Goal: Task Accomplishment & Management: Complete application form

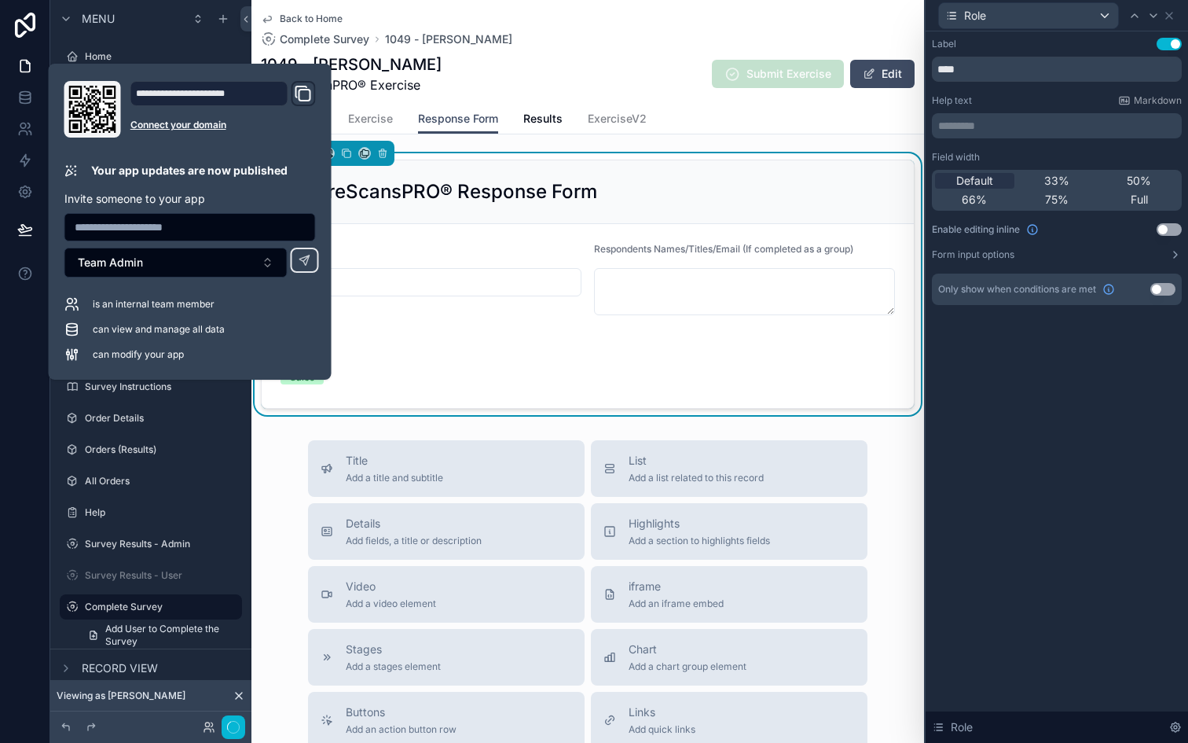
scroll to position [9, 0]
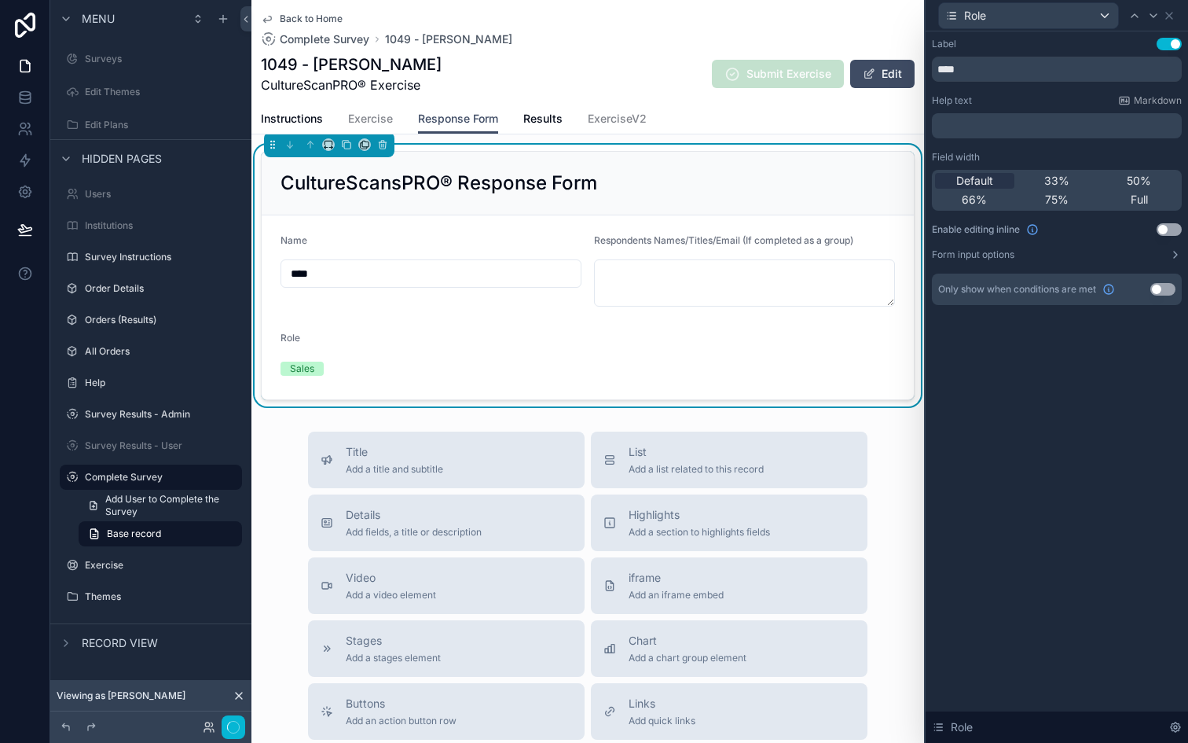
click at [464, 323] on form "Name **** Respondents Names/Titles/Email (If completed as a group) Role Sales" at bounding box center [588, 307] width 652 height 184
click at [315, 362] on span "Sales" at bounding box center [302, 369] width 43 height 14
click at [382, 359] on div "Sales" at bounding box center [353, 369] width 145 height 24
click at [233, 729] on icon "button" at bounding box center [233, 727] width 13 height 13
click at [31, 66] on icon at bounding box center [25, 66] width 16 height 16
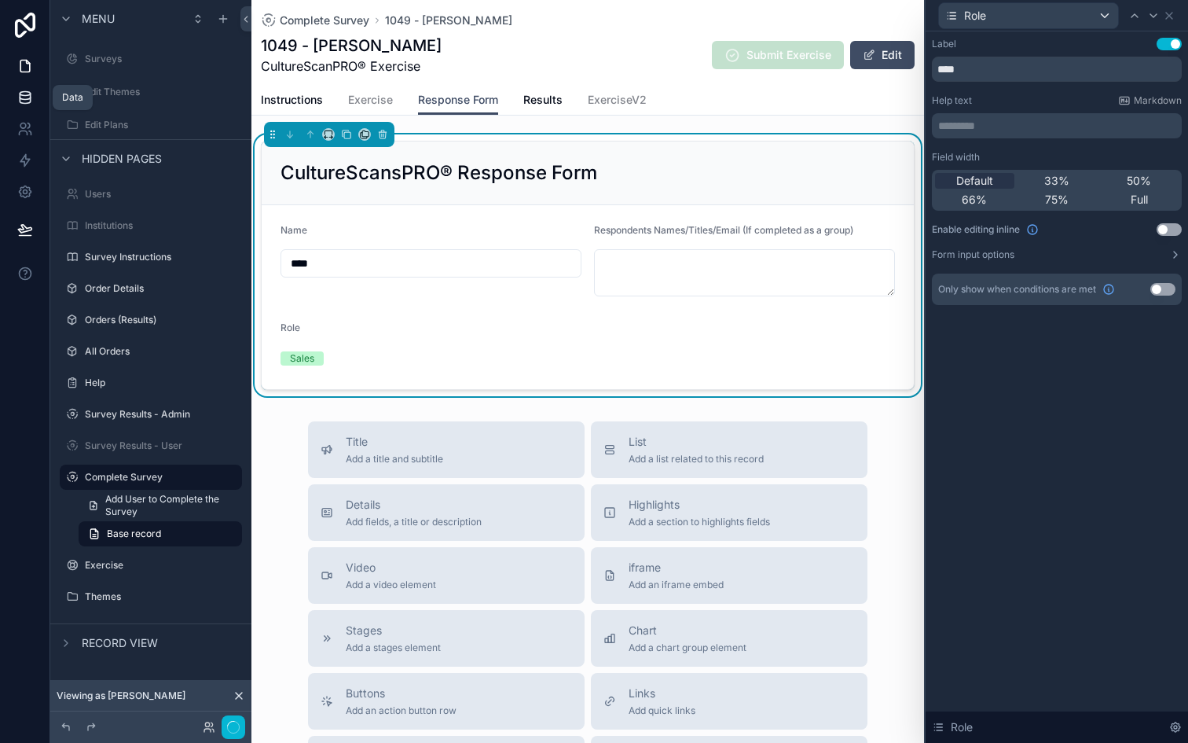
click at [21, 99] on icon at bounding box center [25, 97] width 10 height 6
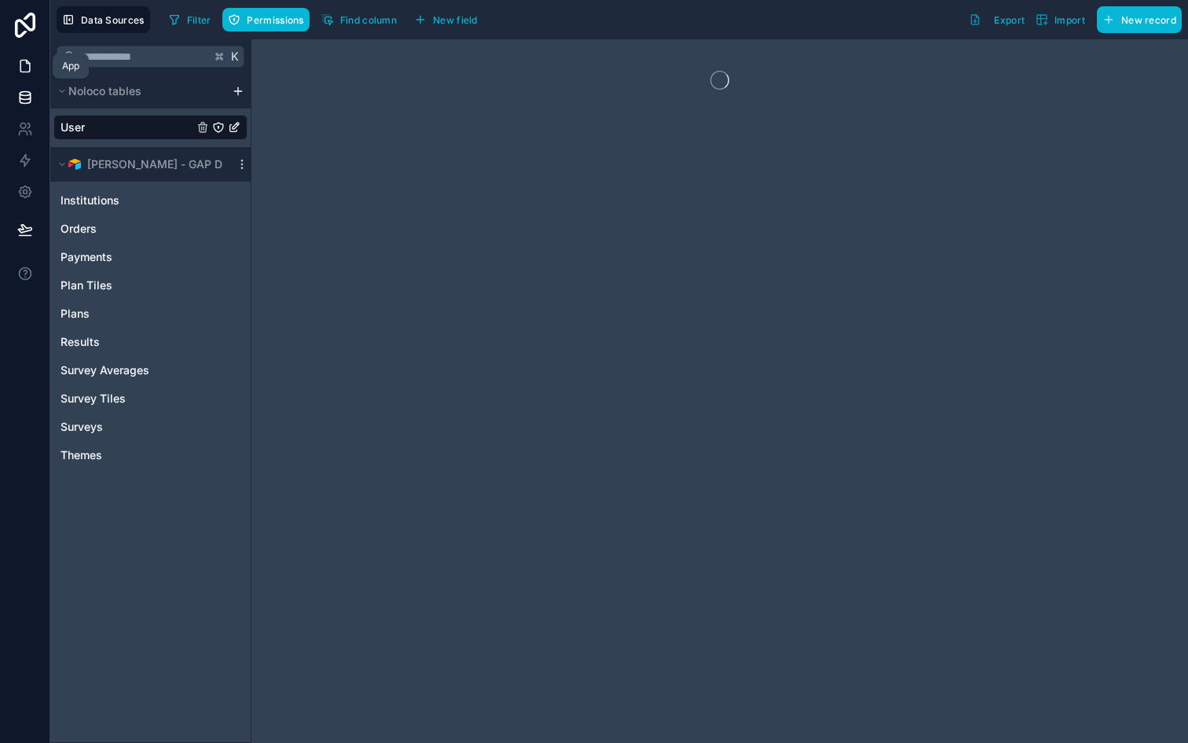
click at [24, 66] on icon at bounding box center [25, 66] width 16 height 16
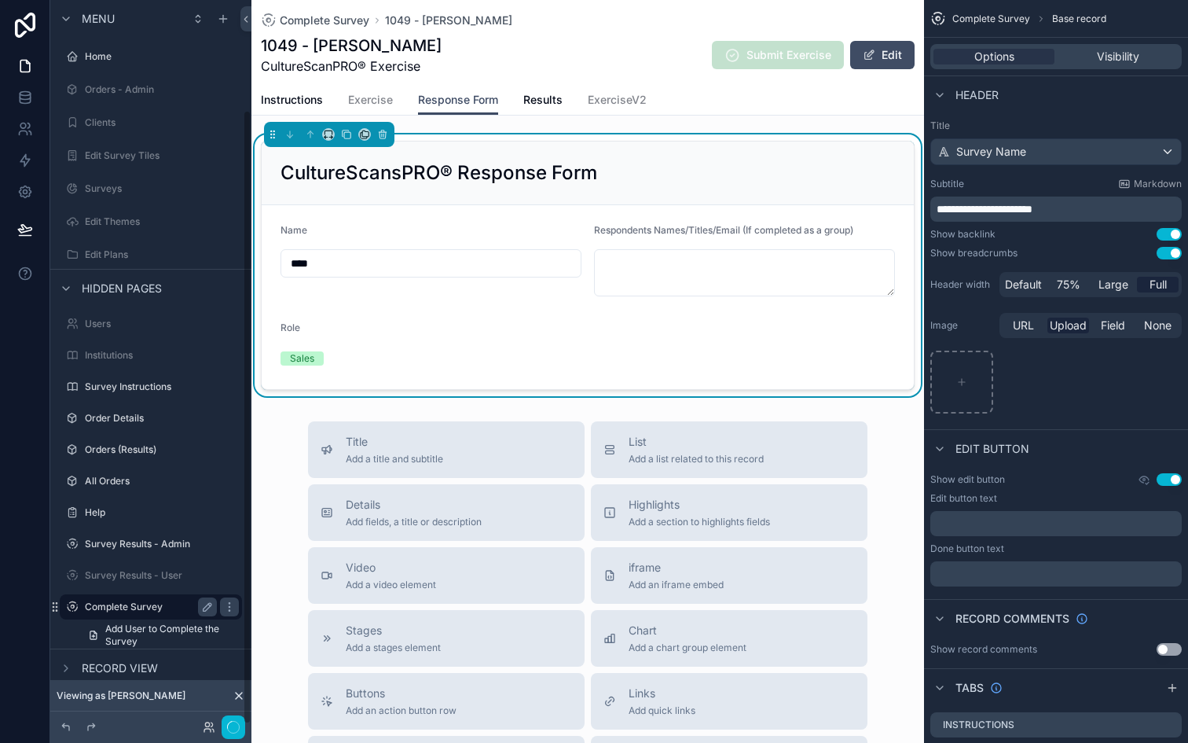
scroll to position [130, 0]
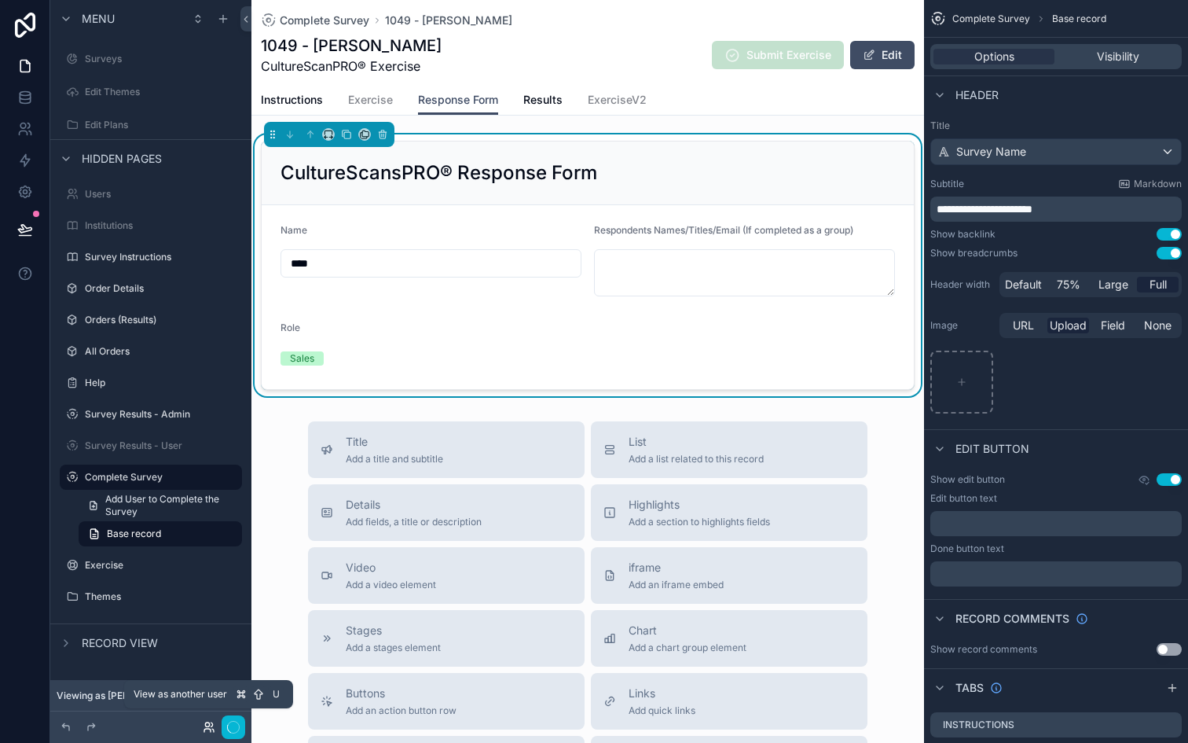
click at [211, 725] on icon at bounding box center [209, 727] width 13 height 13
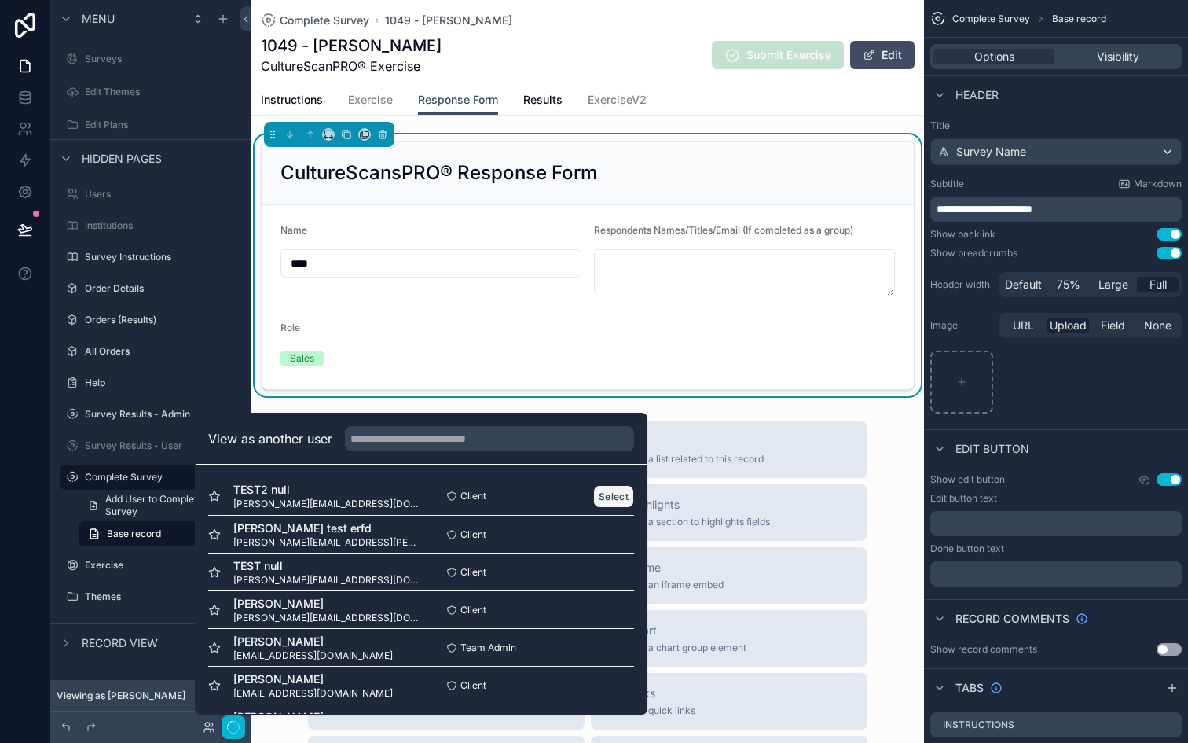
click at [603, 494] on button "Select" at bounding box center [613, 496] width 41 height 23
click at [522, 307] on form "Name **** Respondents Names/Titles/Email (If completed as a group) Role Sales" at bounding box center [588, 297] width 652 height 184
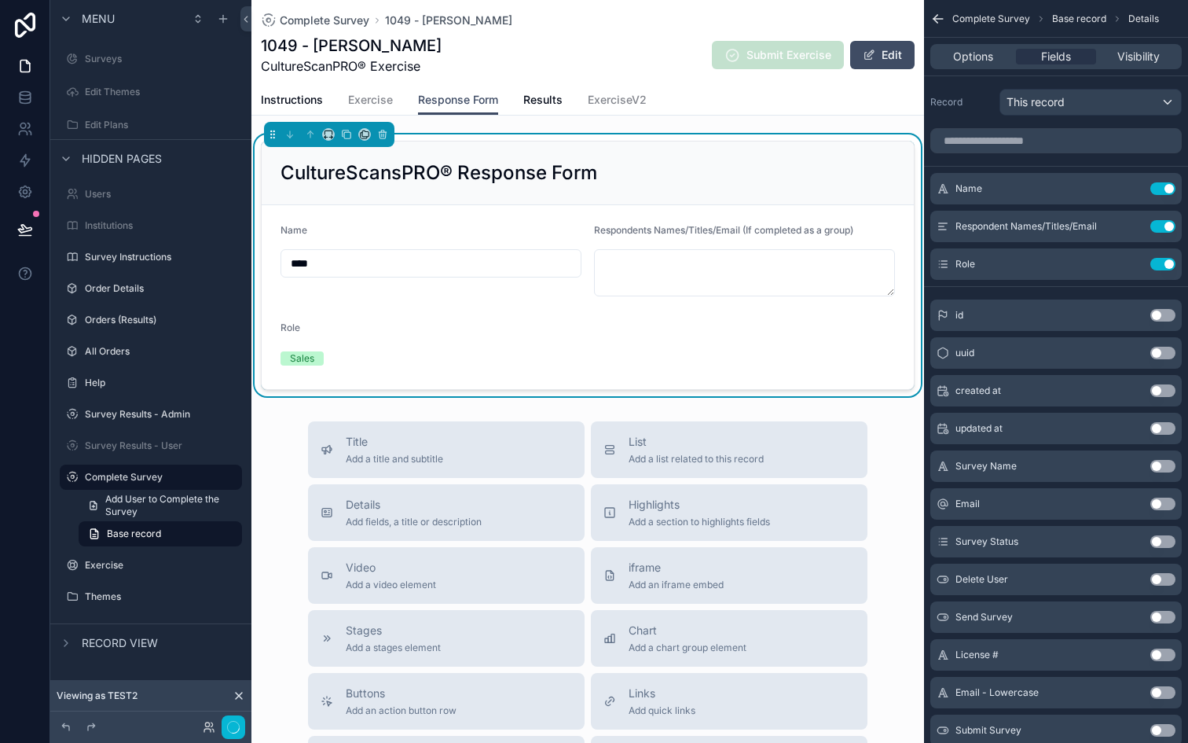
click at [313, 364] on div "Sales" at bounding box center [302, 358] width 24 height 14
click at [237, 717] on button "button" at bounding box center [234, 727] width 24 height 24
click at [27, 229] on icon at bounding box center [25, 230] width 16 height 16
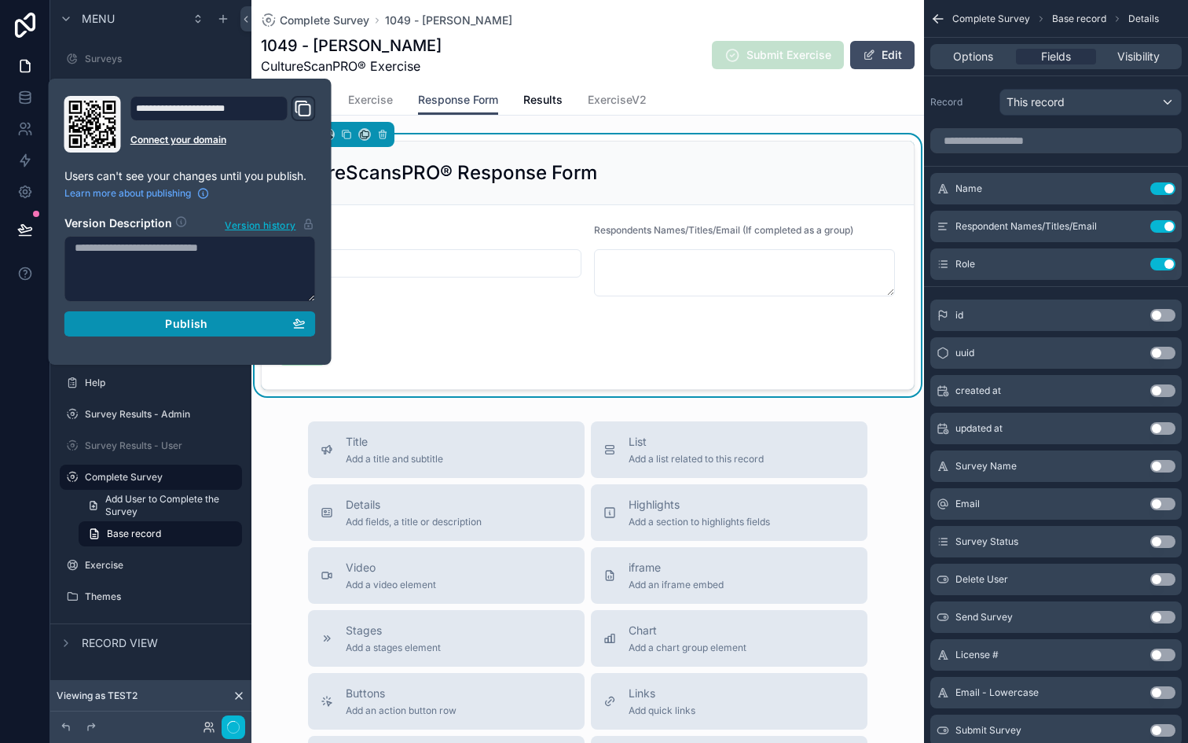
click at [116, 329] on div "Publish" at bounding box center [190, 324] width 231 height 14
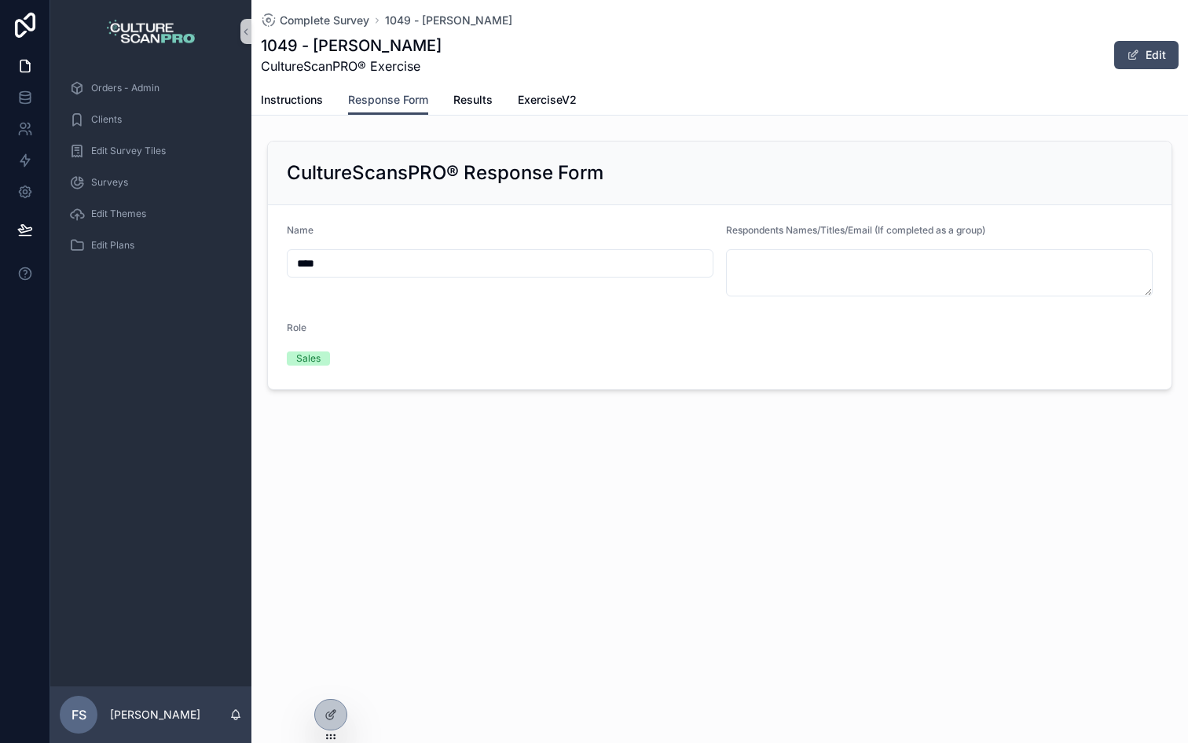
click at [338, 360] on div "Sales" at bounding box center [390, 358] width 207 height 14
click at [311, 353] on div "Sales" at bounding box center [308, 358] width 24 height 14
drag, startPoint x: 336, startPoint y: 360, endPoint x: 274, endPoint y: 348, distance: 64.0
click at [274, 348] on form "Name **** Respondents Names/Titles/Email (If completed as a group) Role Sales" at bounding box center [720, 297] width 904 height 184
click at [336, 351] on div "Sales" at bounding box center [390, 358] width 207 height 14
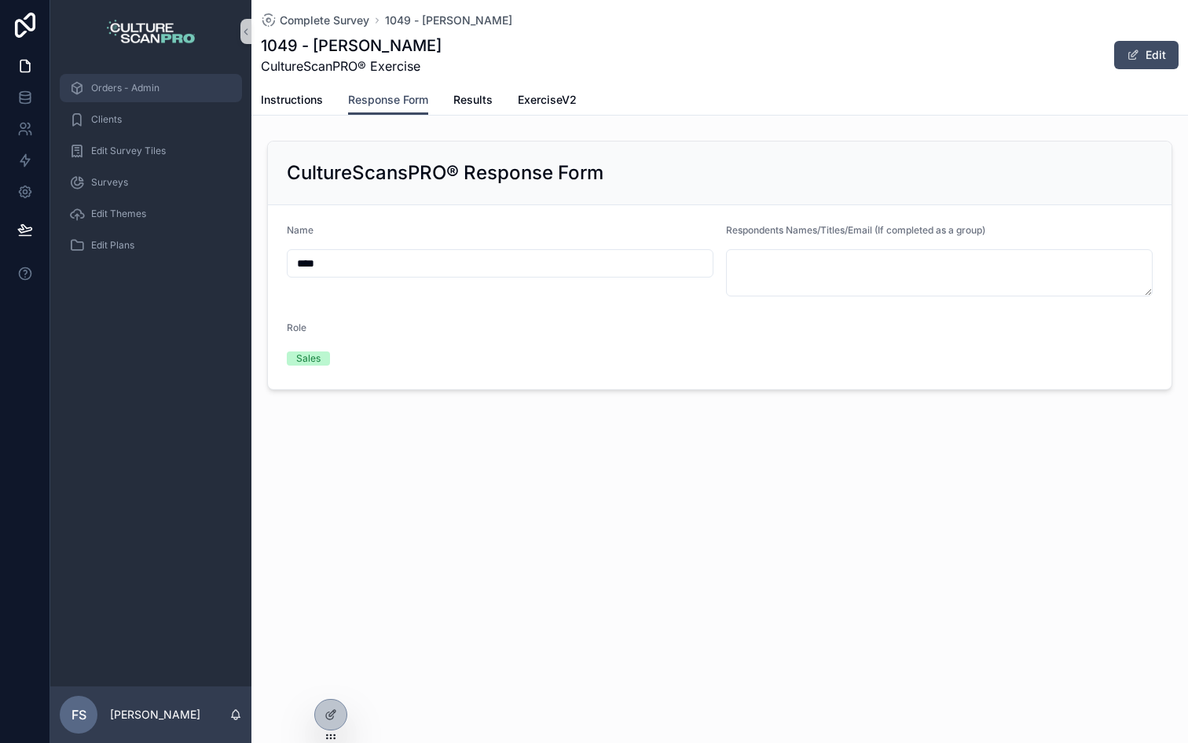
click at [140, 97] on div "Orders - Admin" at bounding box center [150, 87] width 163 height 25
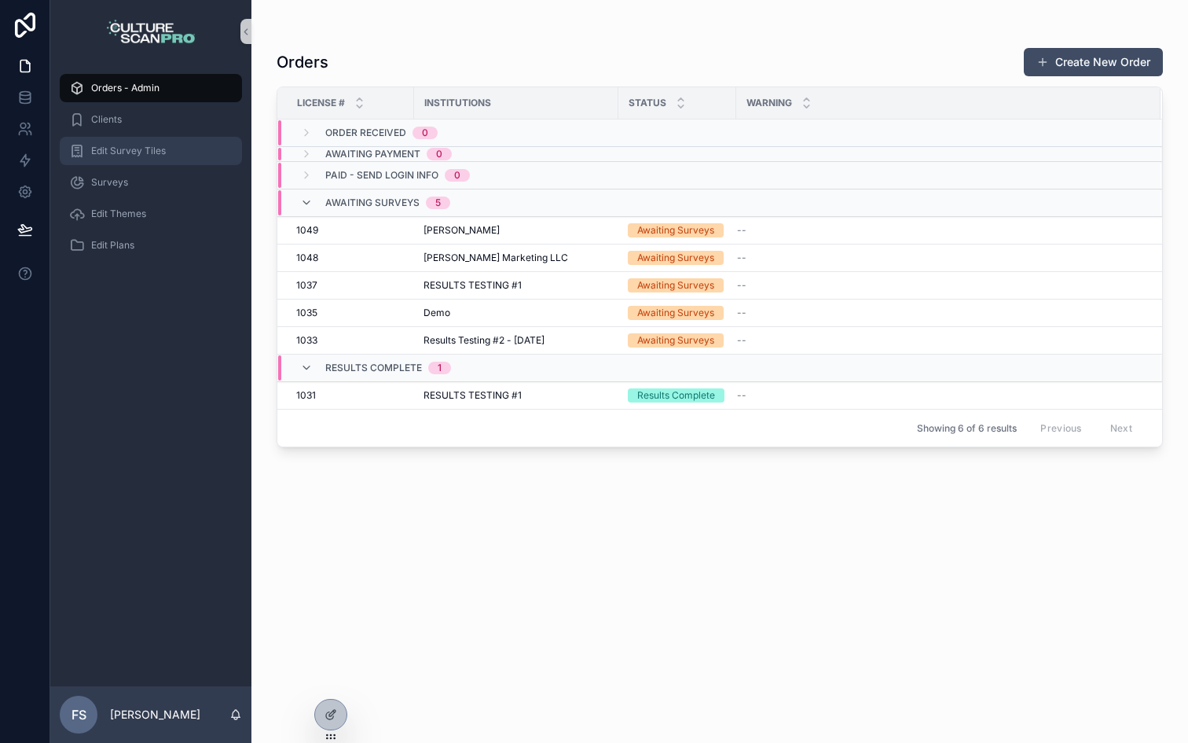
click at [121, 157] on div "Edit Survey Tiles" at bounding box center [150, 150] width 163 height 25
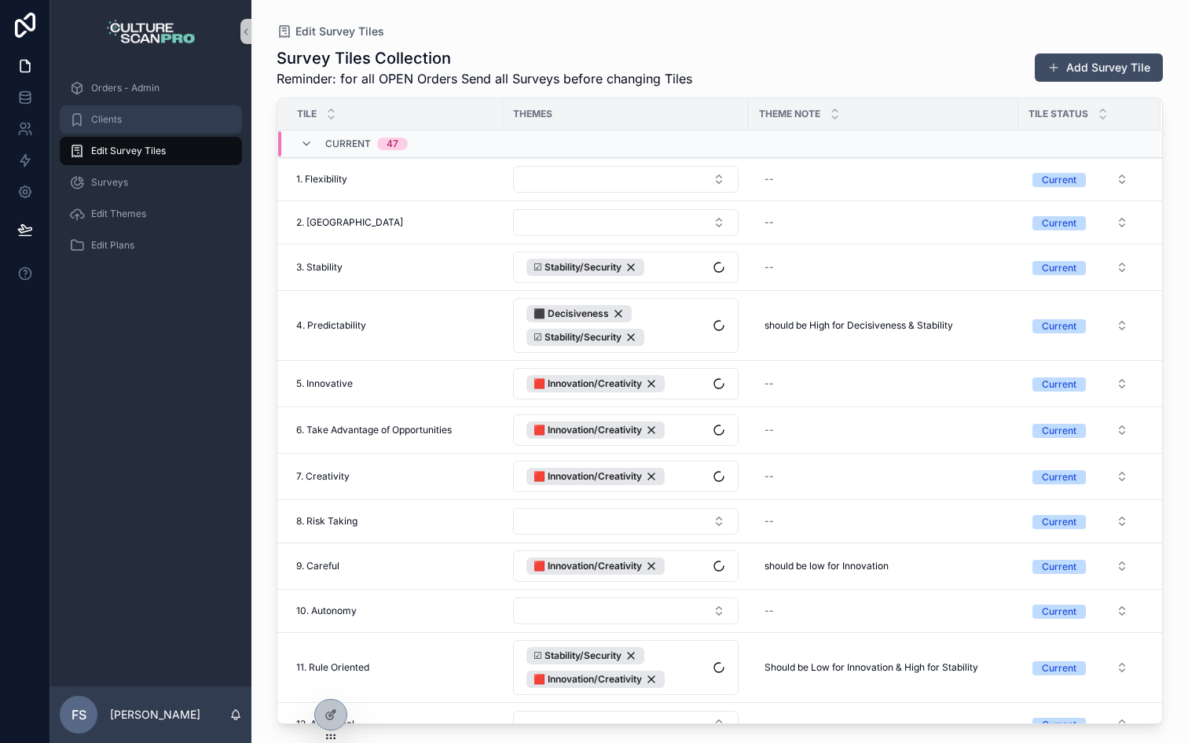
click at [112, 123] on span "Clients" at bounding box center [106, 119] width 31 height 13
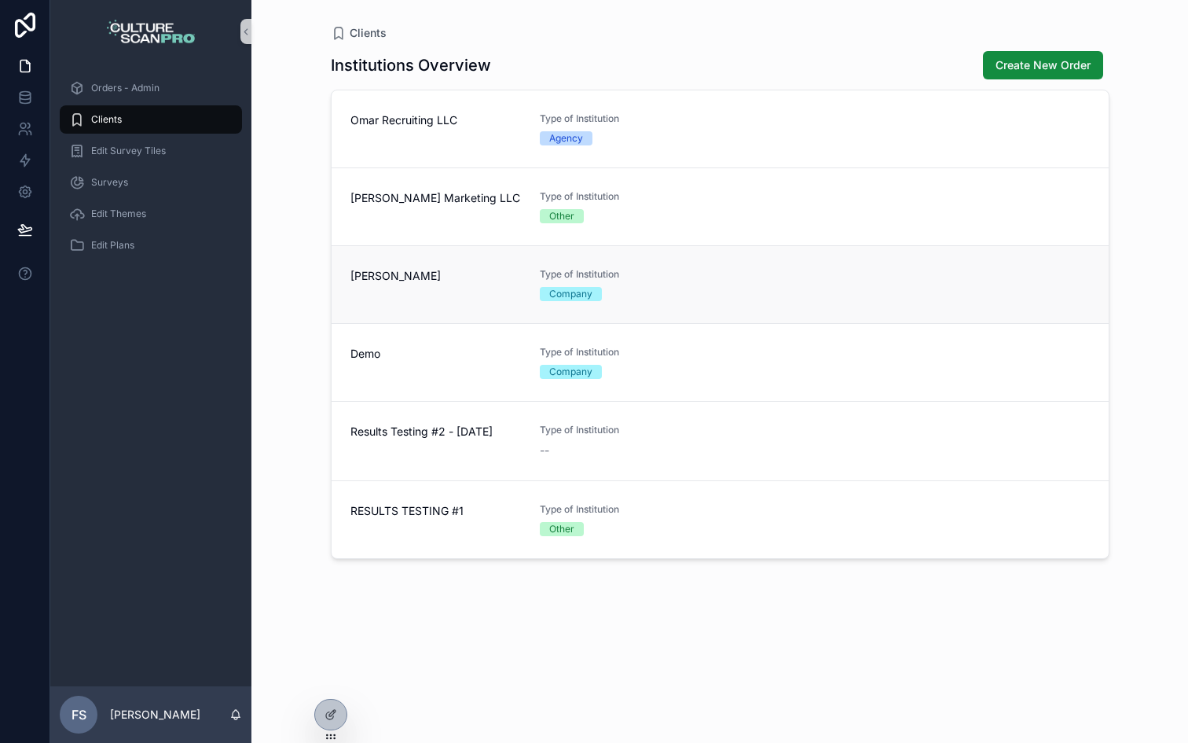
click at [581, 292] on div "Company" at bounding box center [570, 294] width 43 height 14
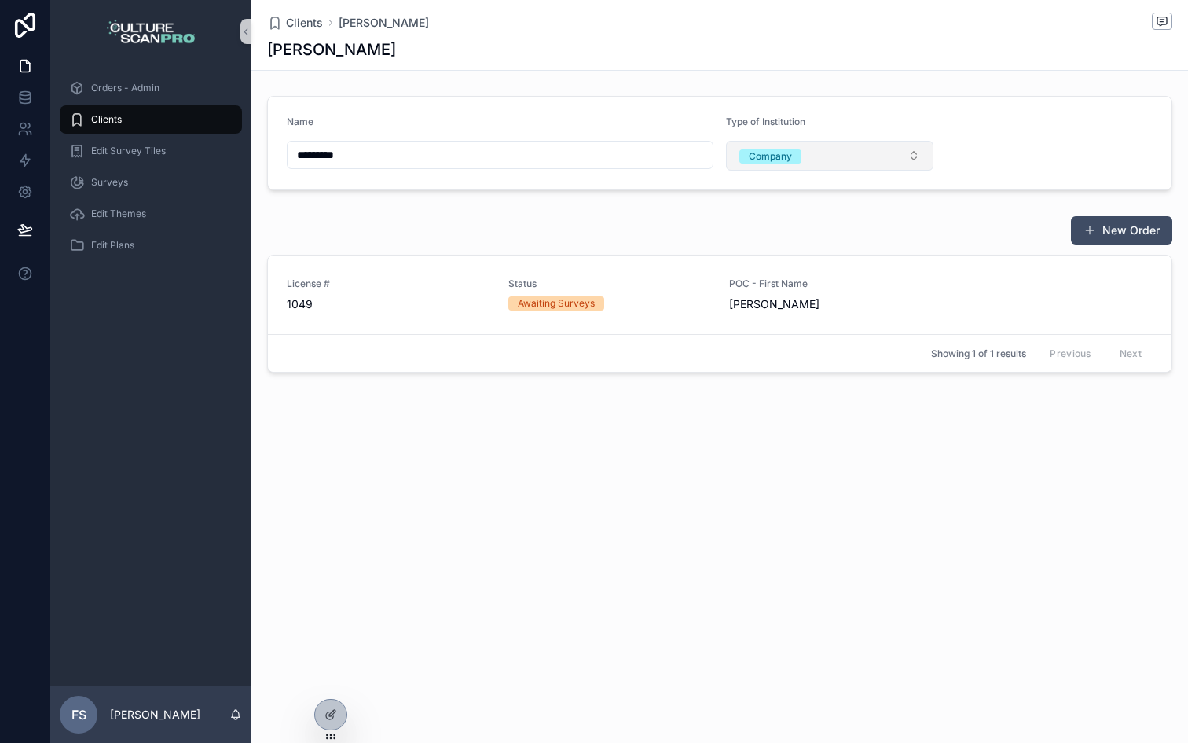
click at [787, 167] on button "Company" at bounding box center [829, 156] width 207 height 30
click at [324, 703] on div at bounding box center [330, 714] width 31 height 30
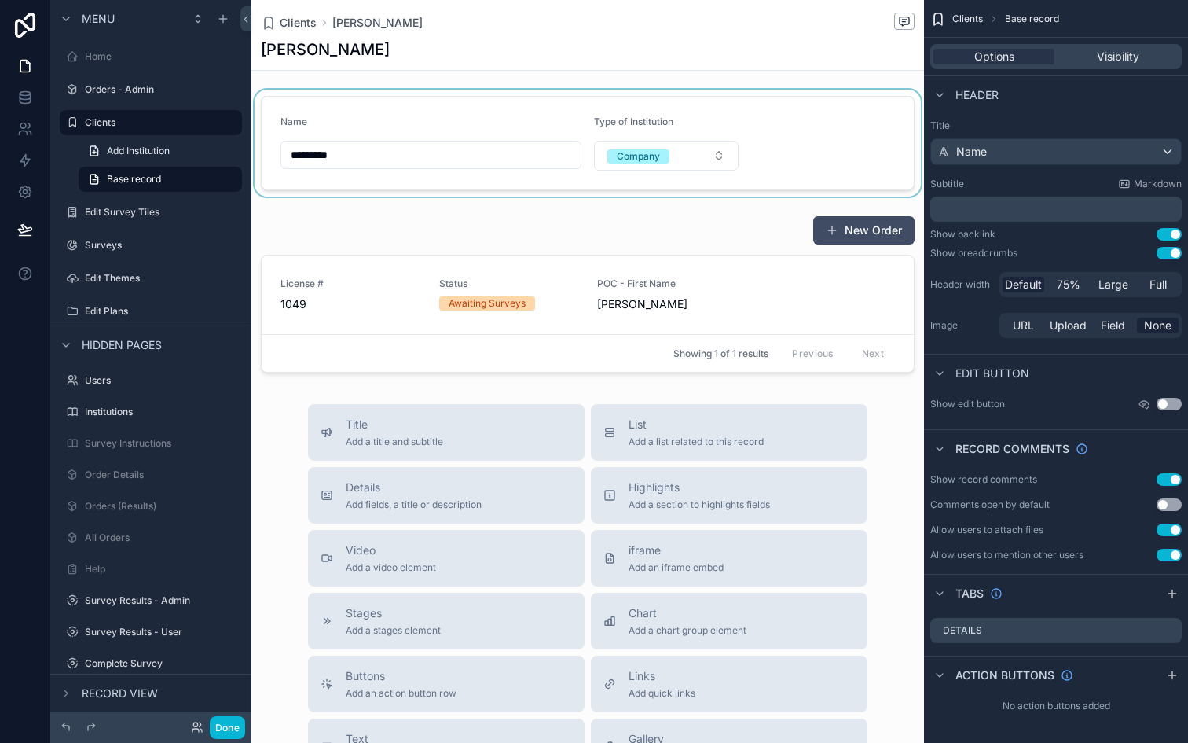
click at [656, 155] on div "scrollable content" at bounding box center [587, 143] width 673 height 107
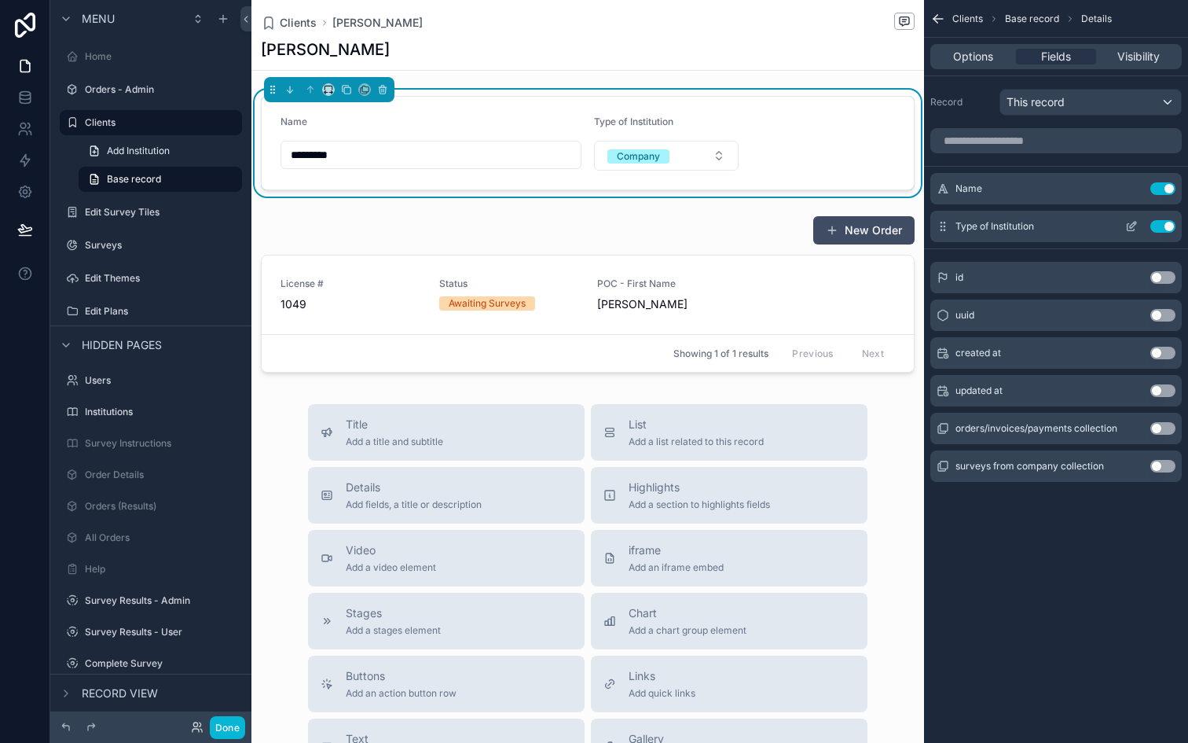
click at [1131, 226] on icon "scrollable content" at bounding box center [1131, 226] width 13 height 13
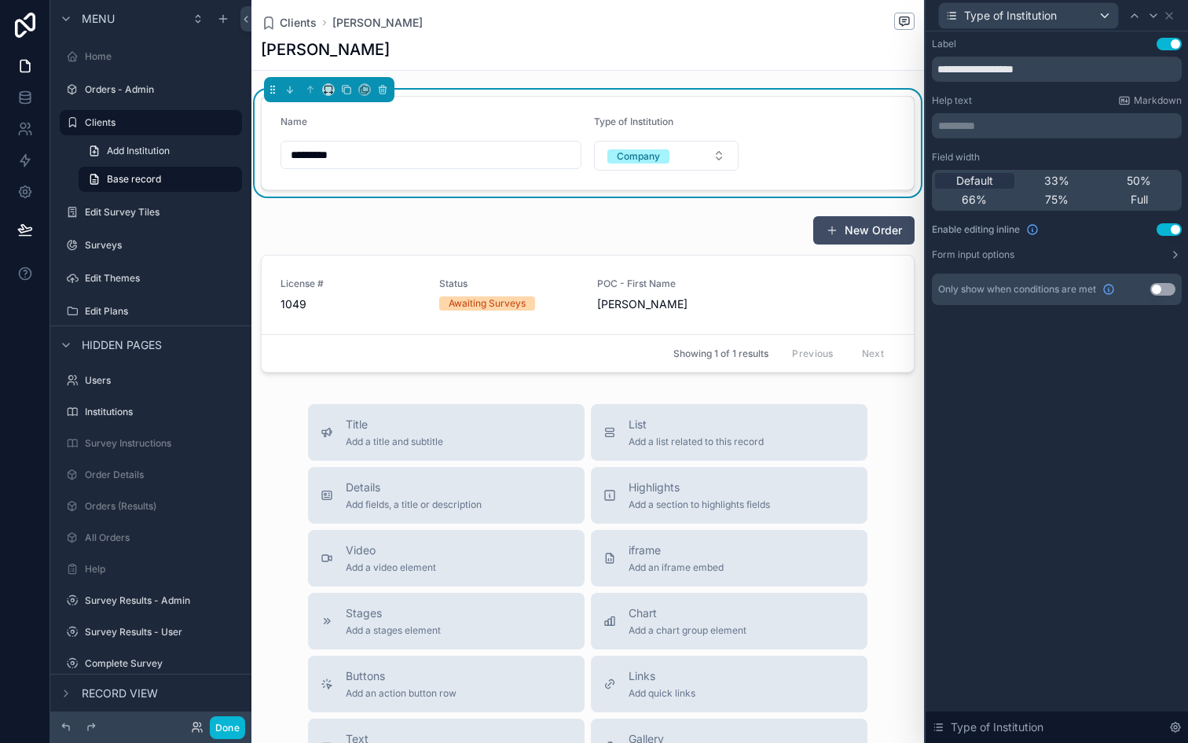
click at [480, 138] on div "Name *********" at bounding box center [431, 143] width 301 height 55
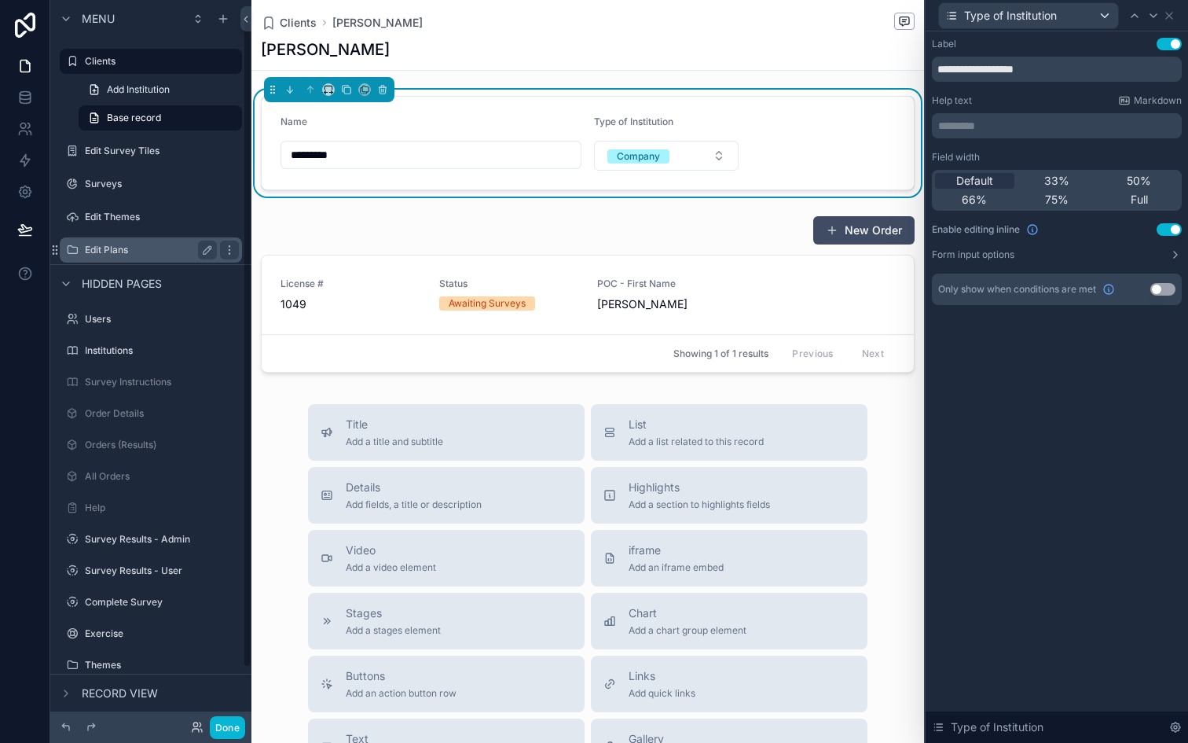
scroll to position [79, 0]
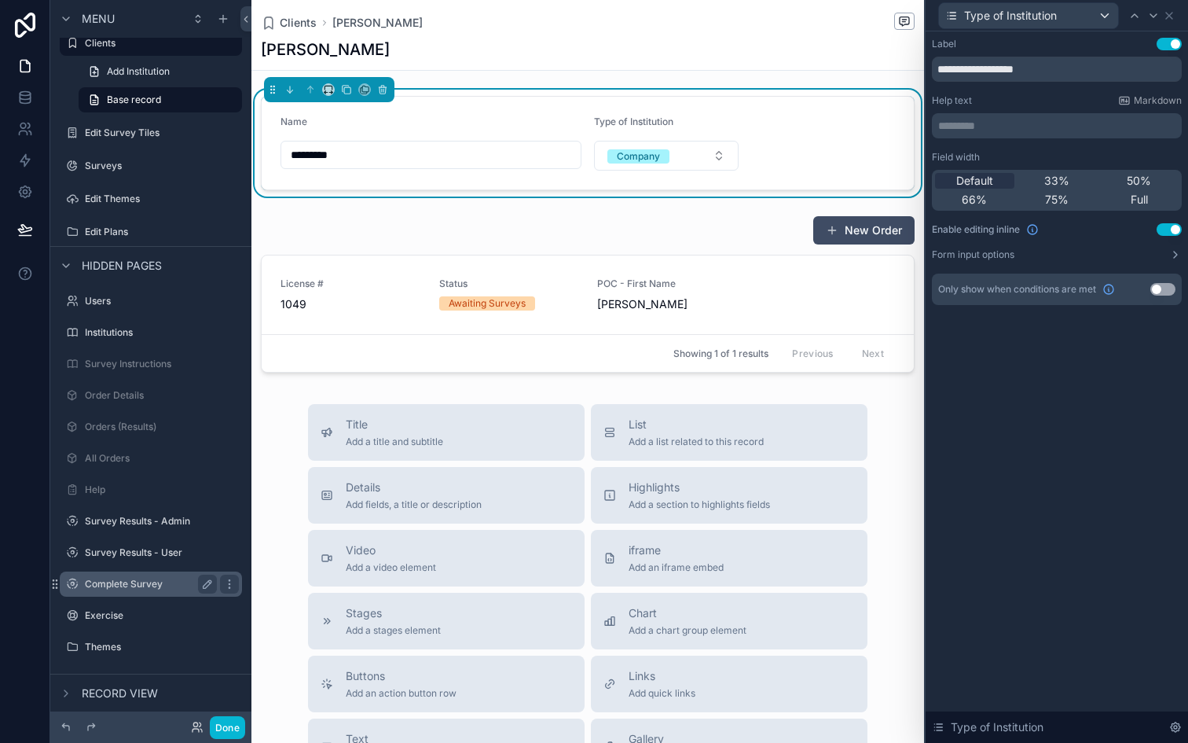
click at [126, 585] on label "Complete Survey" at bounding box center [148, 584] width 126 height 13
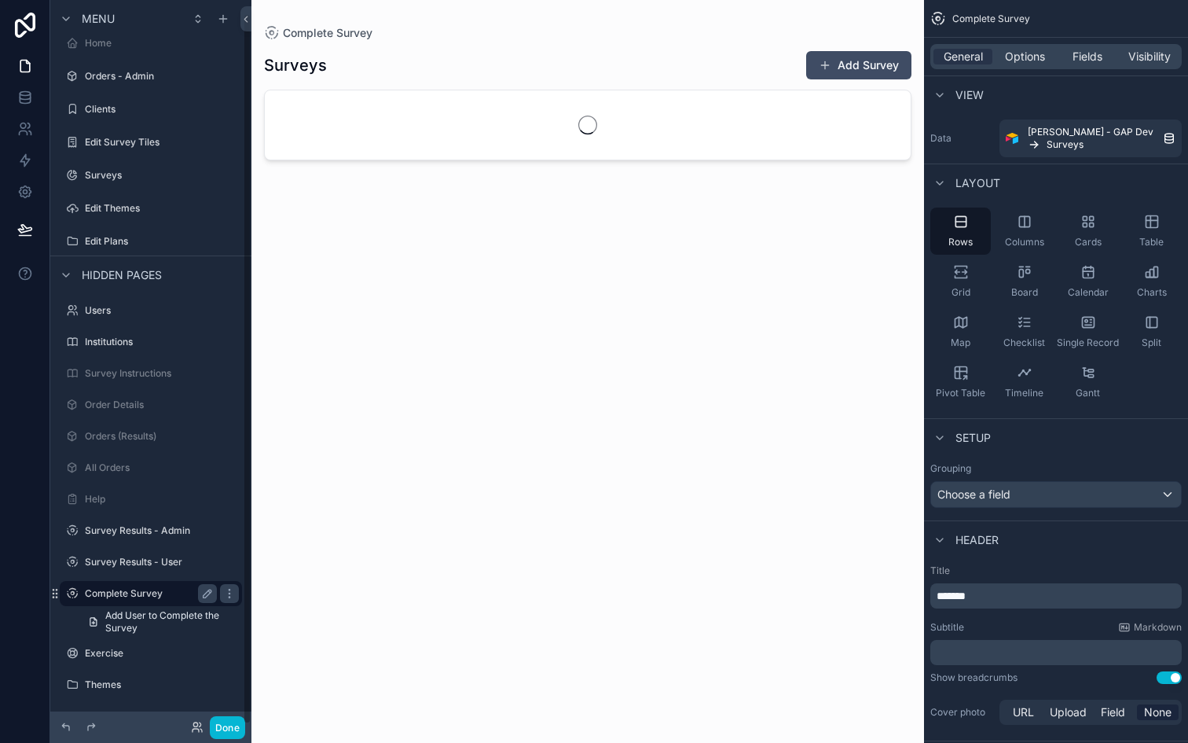
scroll to position [13, 0]
click at [380, 135] on div "scrollable content" at bounding box center [587, 362] width 673 height 724
click at [199, 727] on icon at bounding box center [197, 727] width 13 height 13
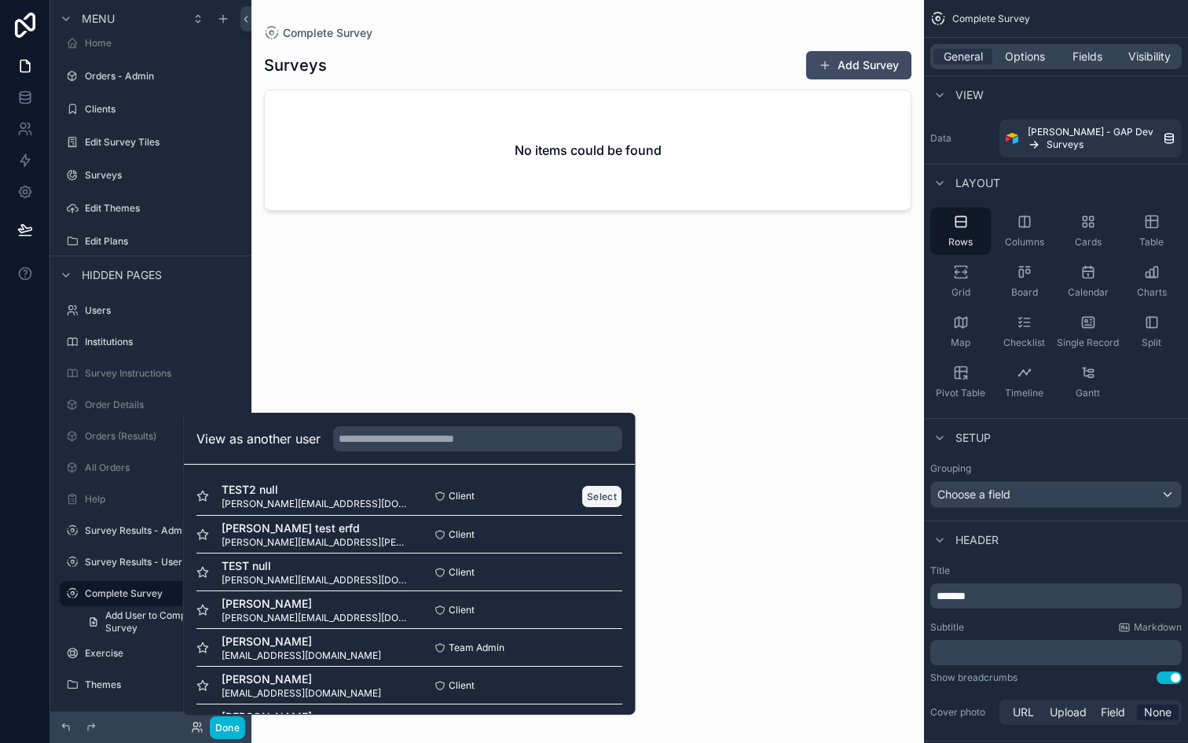
click at [591, 497] on button "Select" at bounding box center [602, 496] width 41 height 23
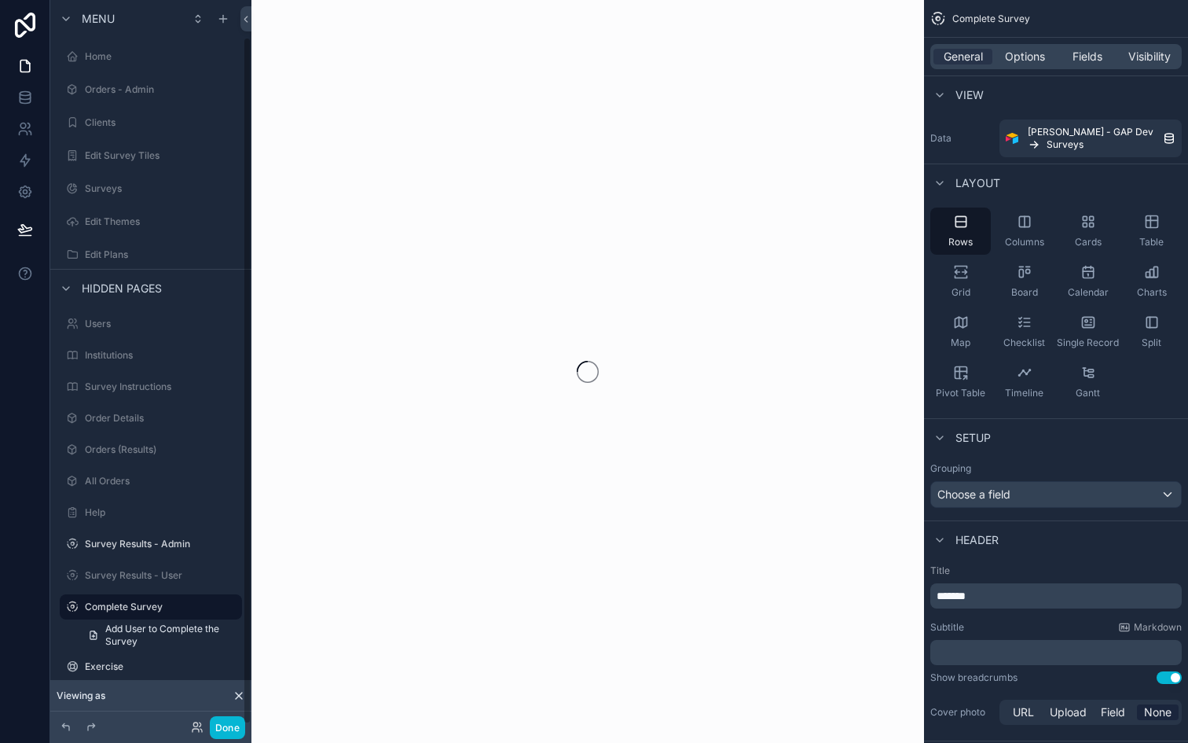
scroll to position [39, 0]
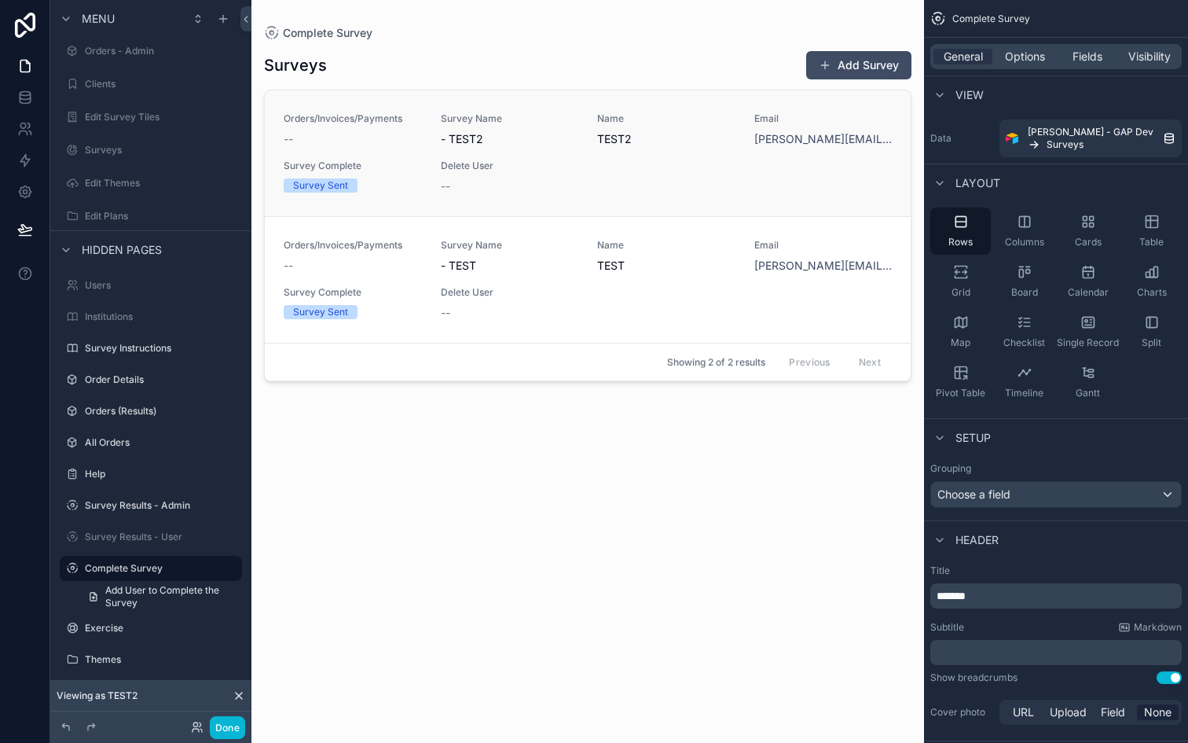
click at [377, 142] on div "--" at bounding box center [353, 139] width 138 height 16
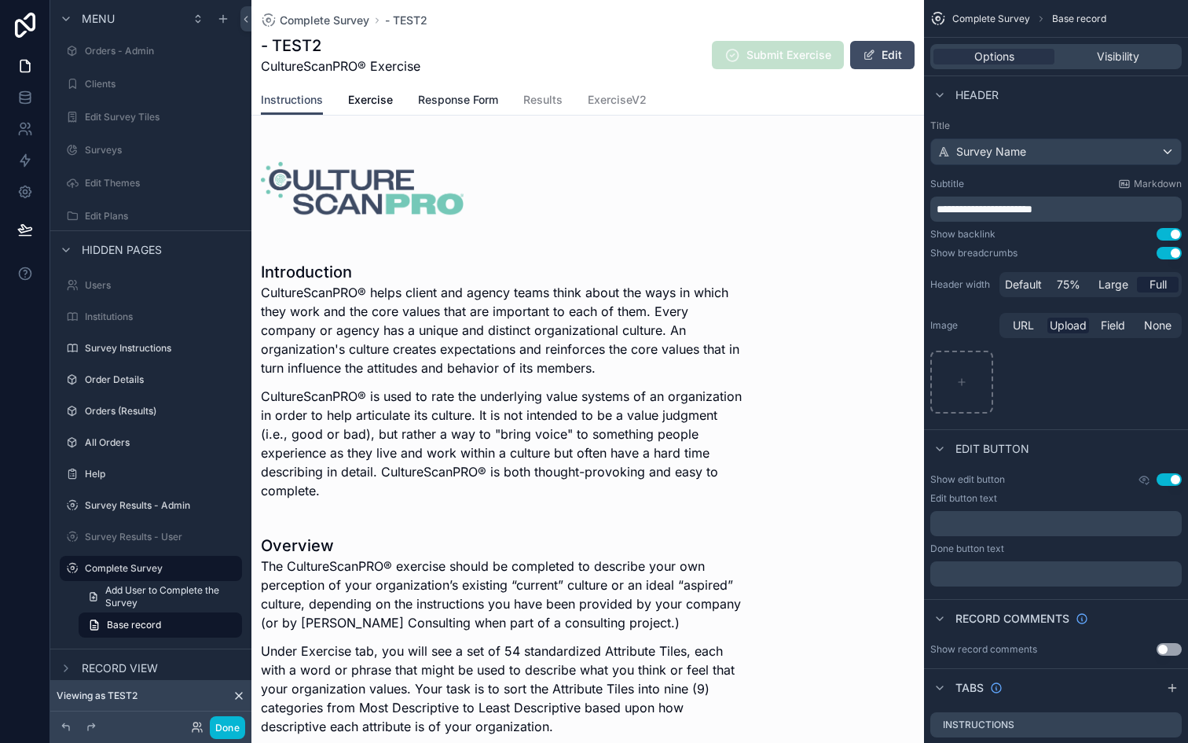
click at [434, 108] on link "Response Form" at bounding box center [458, 101] width 80 height 31
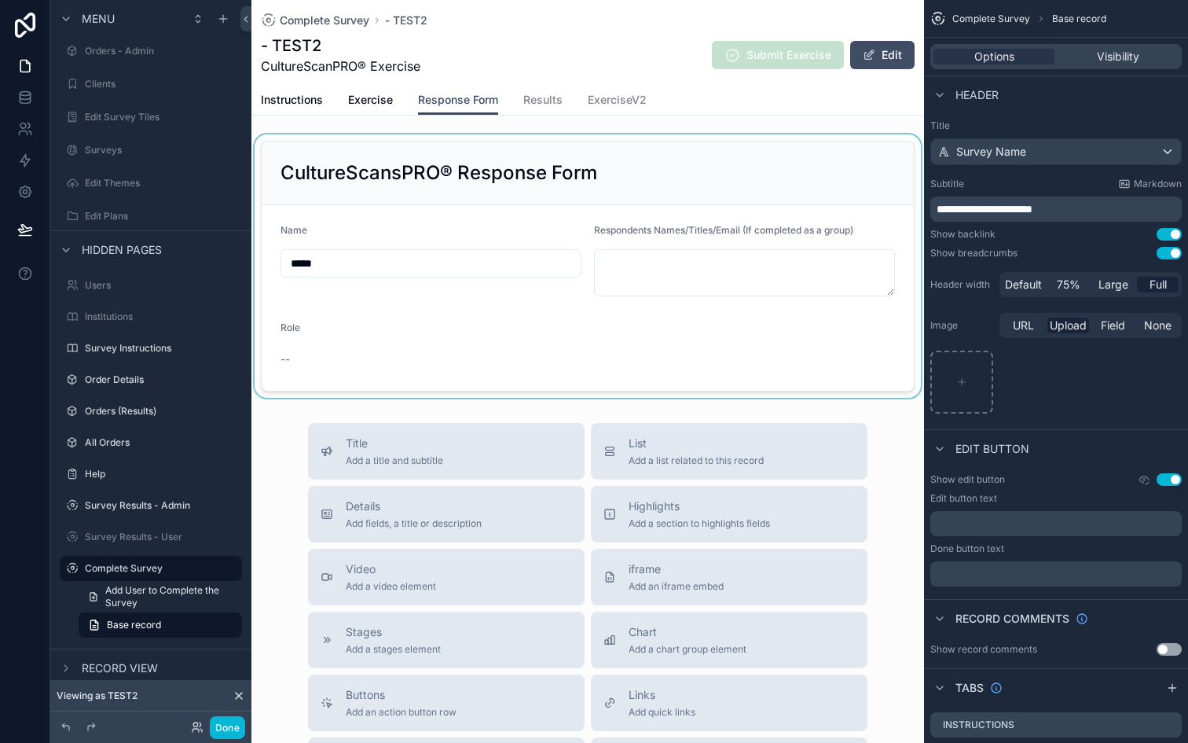
click at [276, 344] on div "scrollable content" at bounding box center [587, 265] width 673 height 263
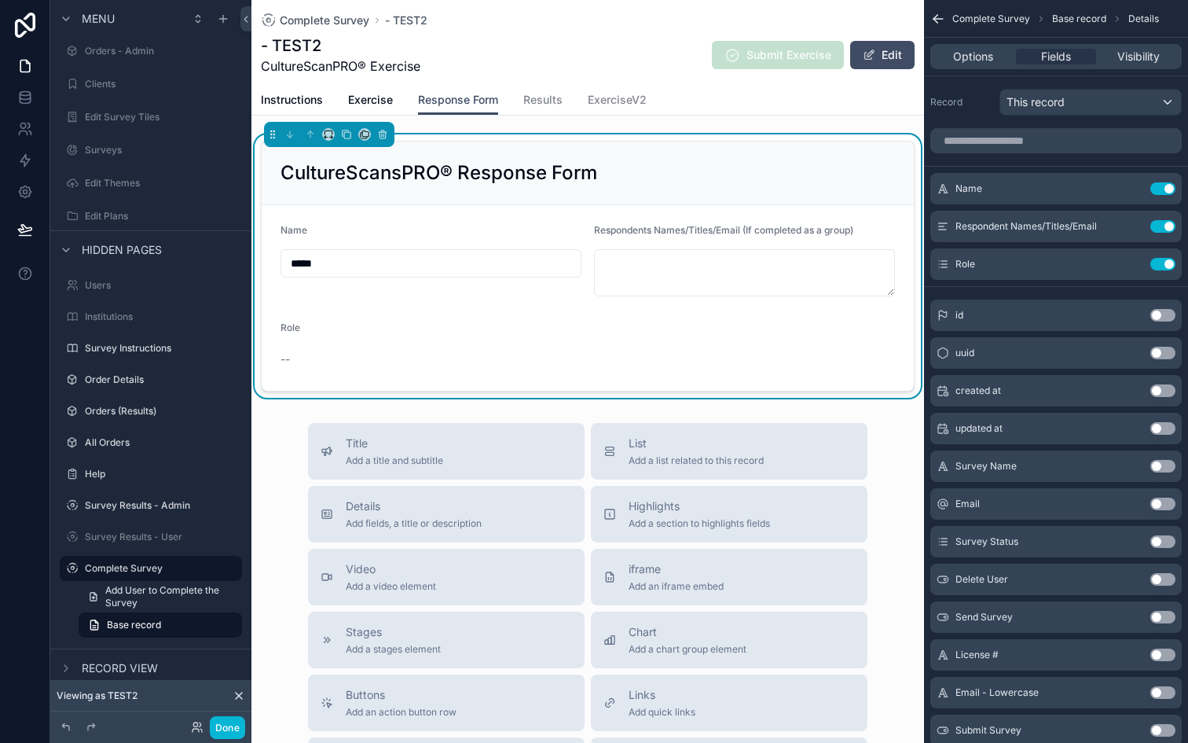
click at [307, 356] on div "--" at bounding box center [353, 359] width 145 height 16
click at [1133, 265] on icon "scrollable content" at bounding box center [1131, 264] width 13 height 13
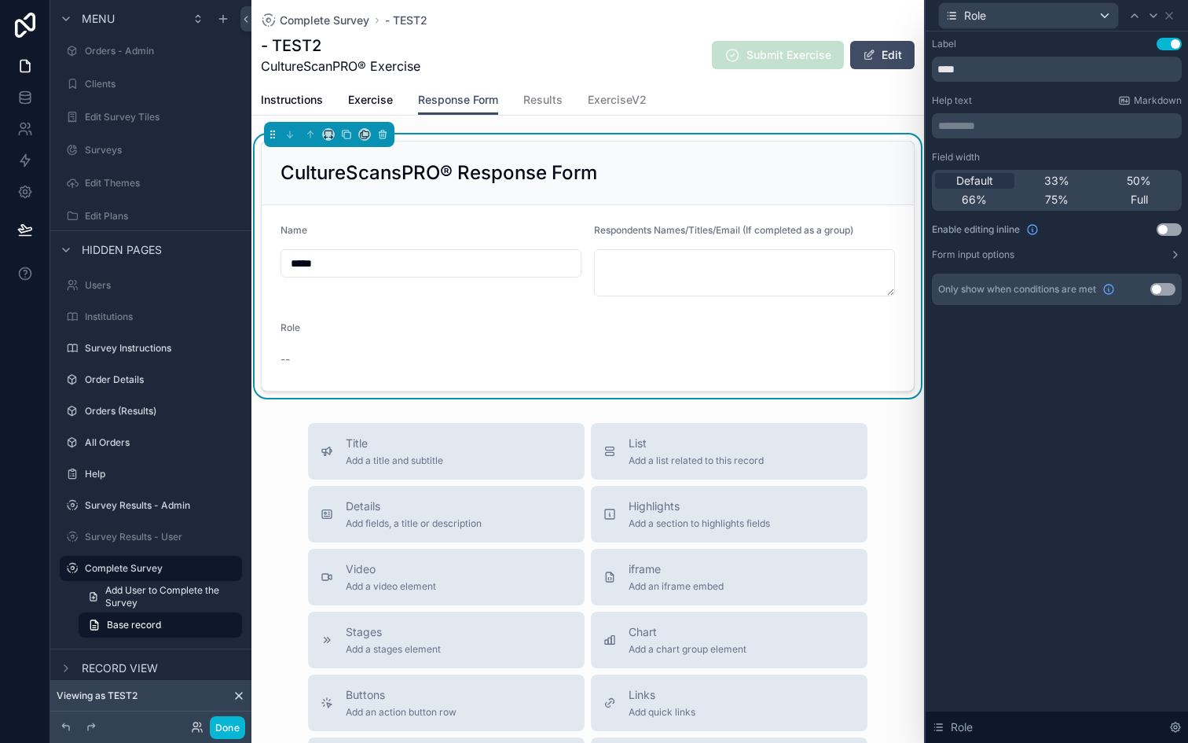
click at [1147, 247] on div "Field width Default 33% 50% 66% 75% Full Enable editing inline Use setting Form…" at bounding box center [1057, 206] width 250 height 110
click at [1164, 255] on button "Form input options" at bounding box center [1057, 254] width 250 height 13
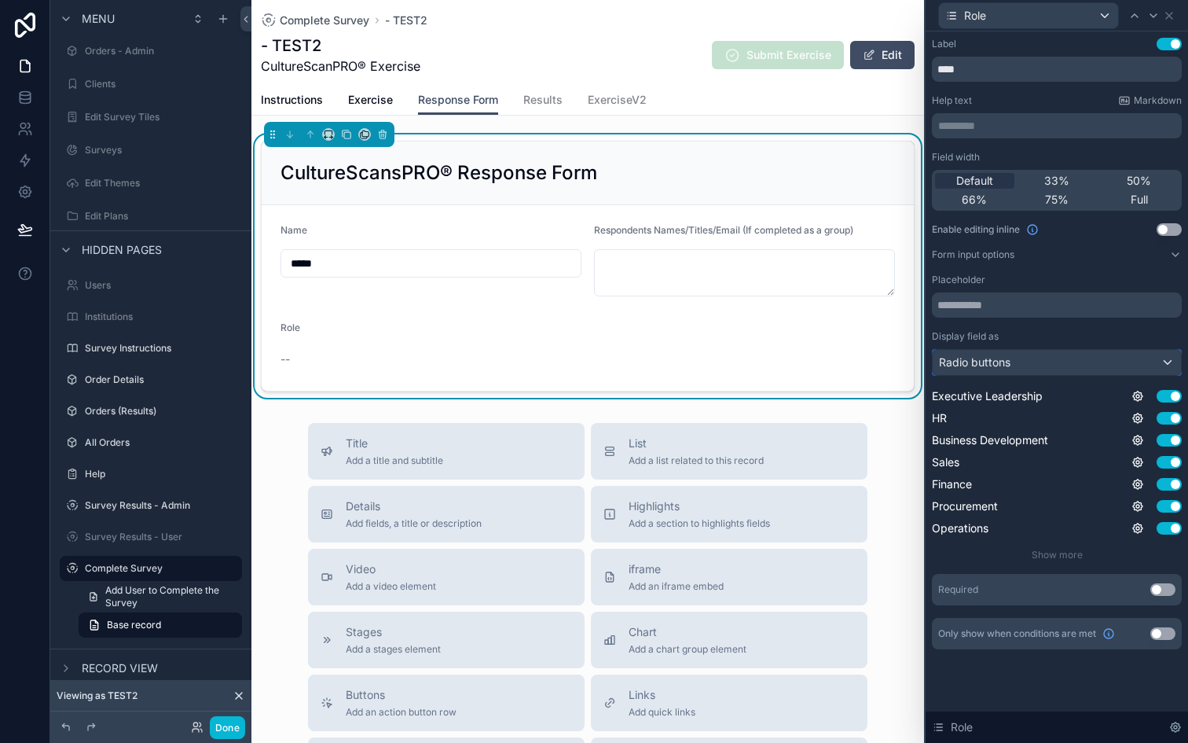
click at [1116, 361] on div "Radio buttons" at bounding box center [1057, 362] width 248 height 25
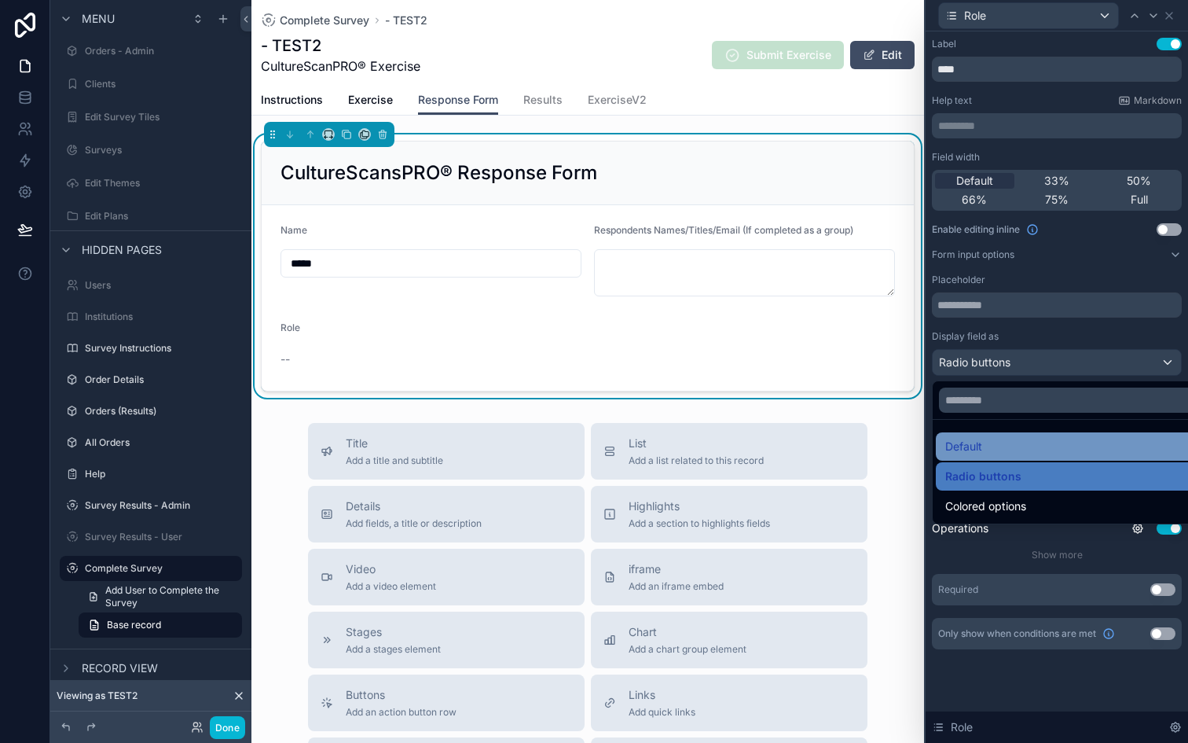
click at [1023, 456] on div "Default" at bounding box center [1075, 446] width 278 height 28
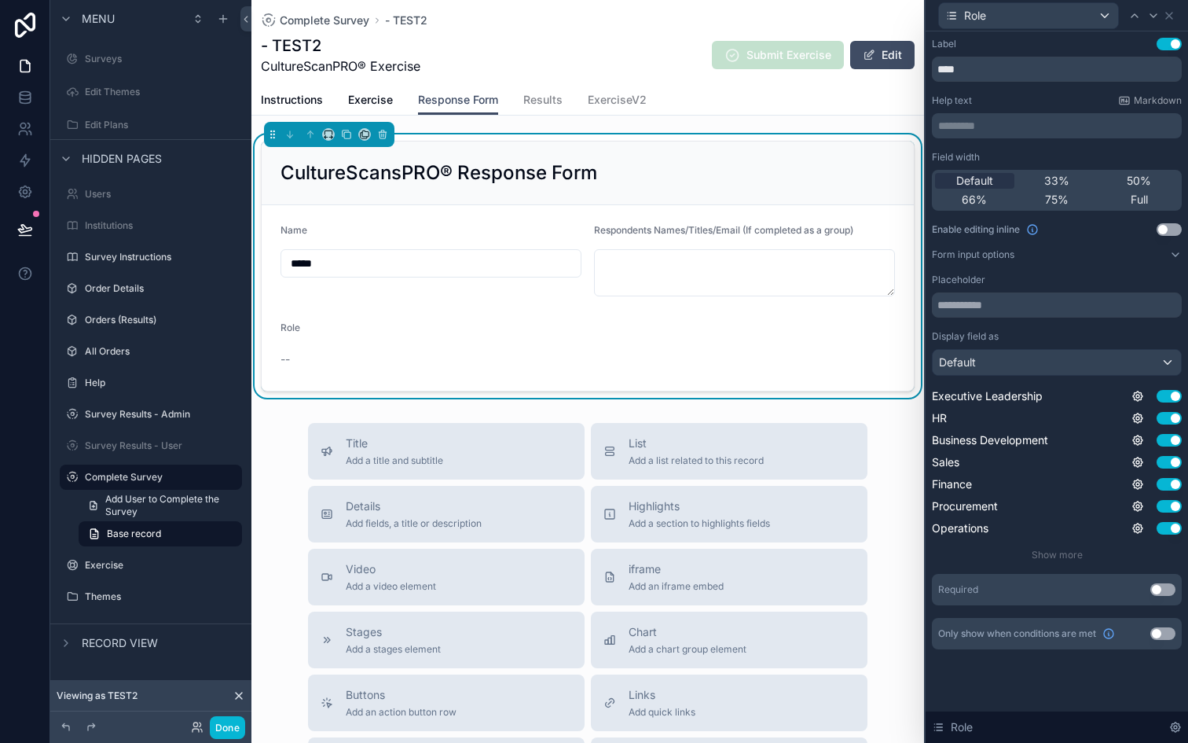
click at [1173, 229] on button "Use setting" at bounding box center [1169, 229] width 25 height 13
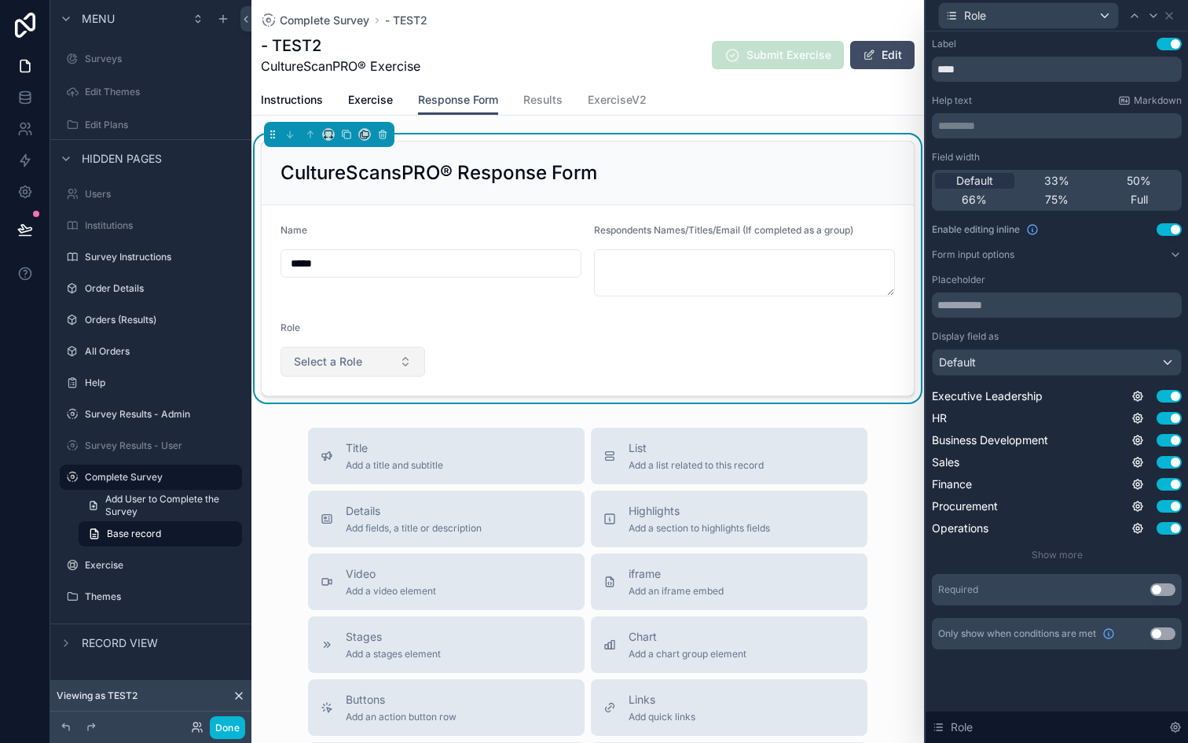
click at [380, 351] on button "Select a Role" at bounding box center [353, 362] width 145 height 30
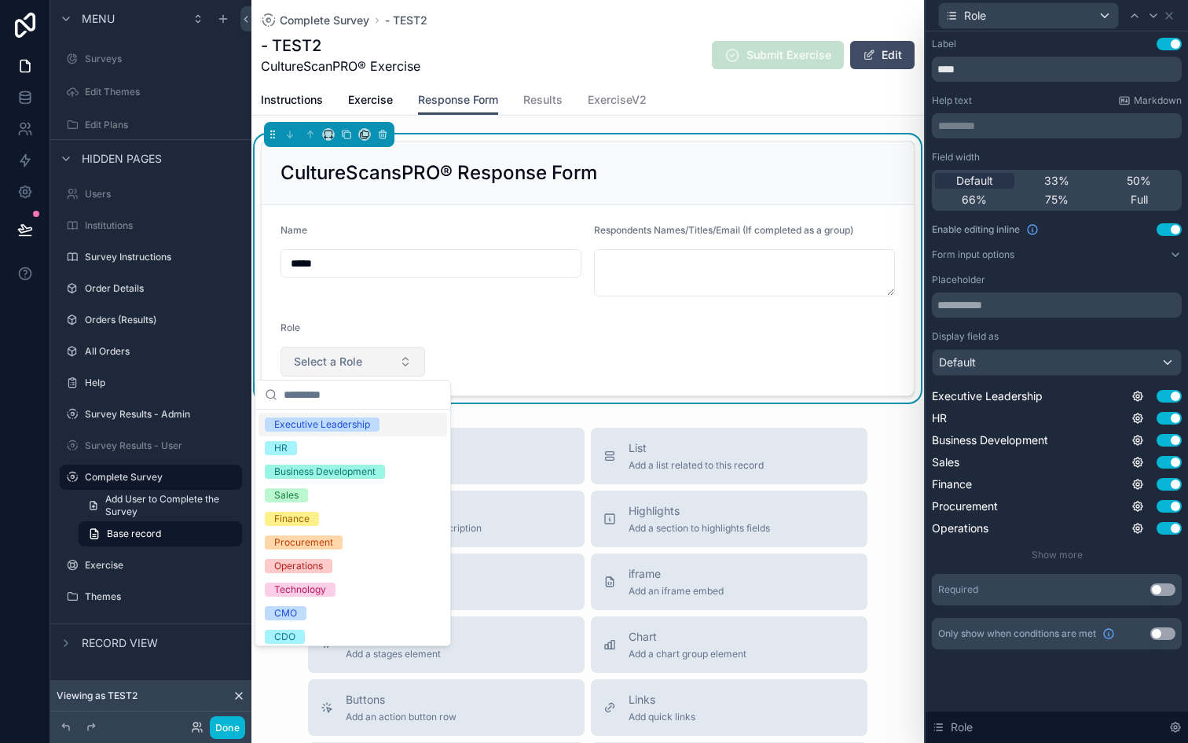
click at [380, 351] on button "Select a Role" at bounding box center [353, 362] width 145 height 30
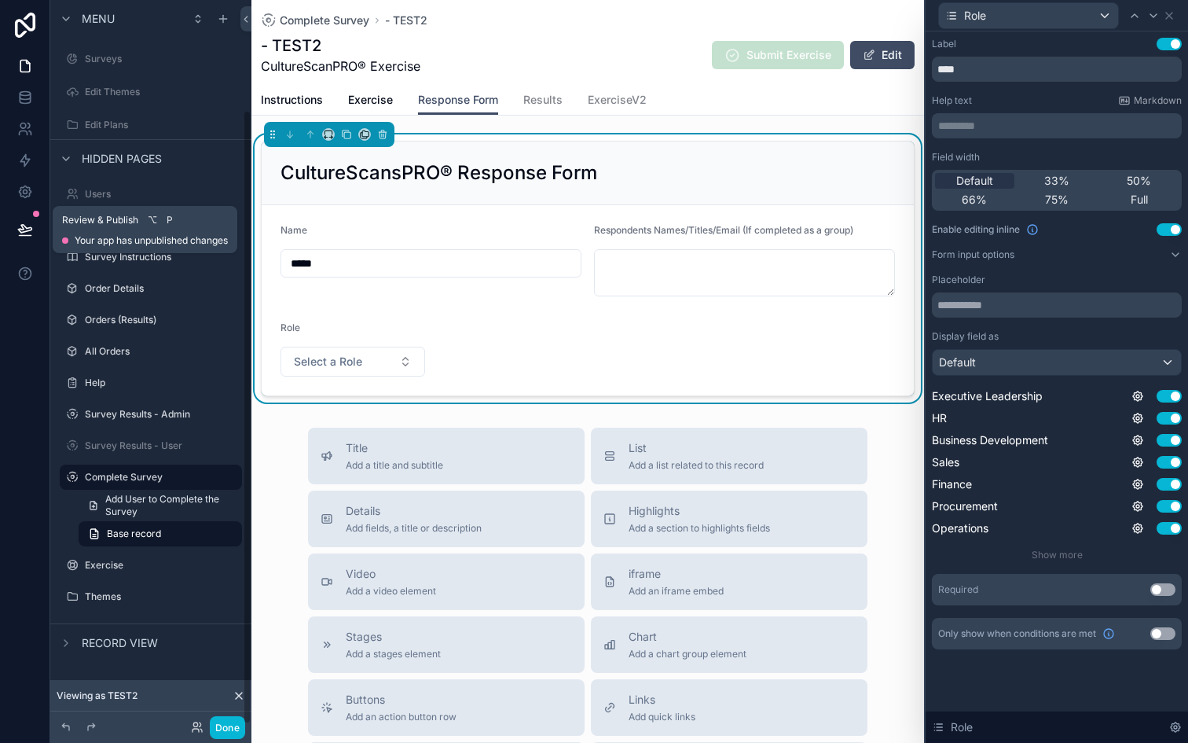
click at [31, 226] on icon at bounding box center [25, 230] width 16 height 16
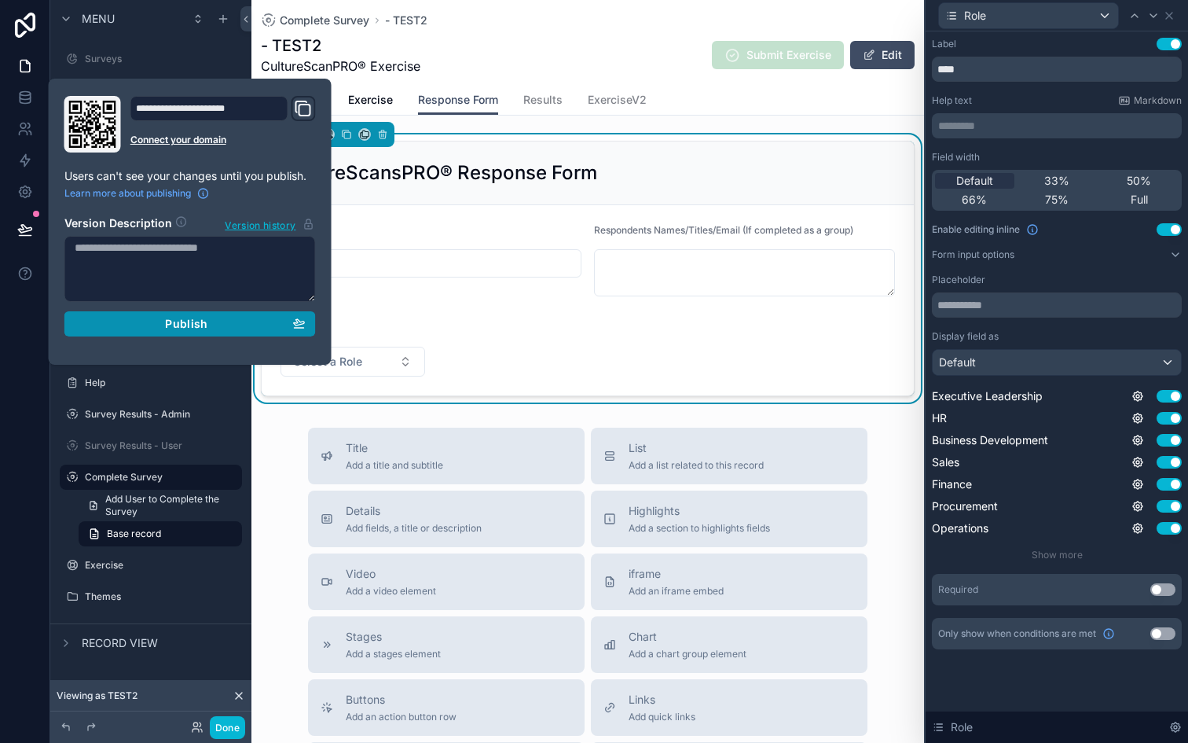
click at [112, 332] on button "Publish" at bounding box center [189, 323] width 251 height 25
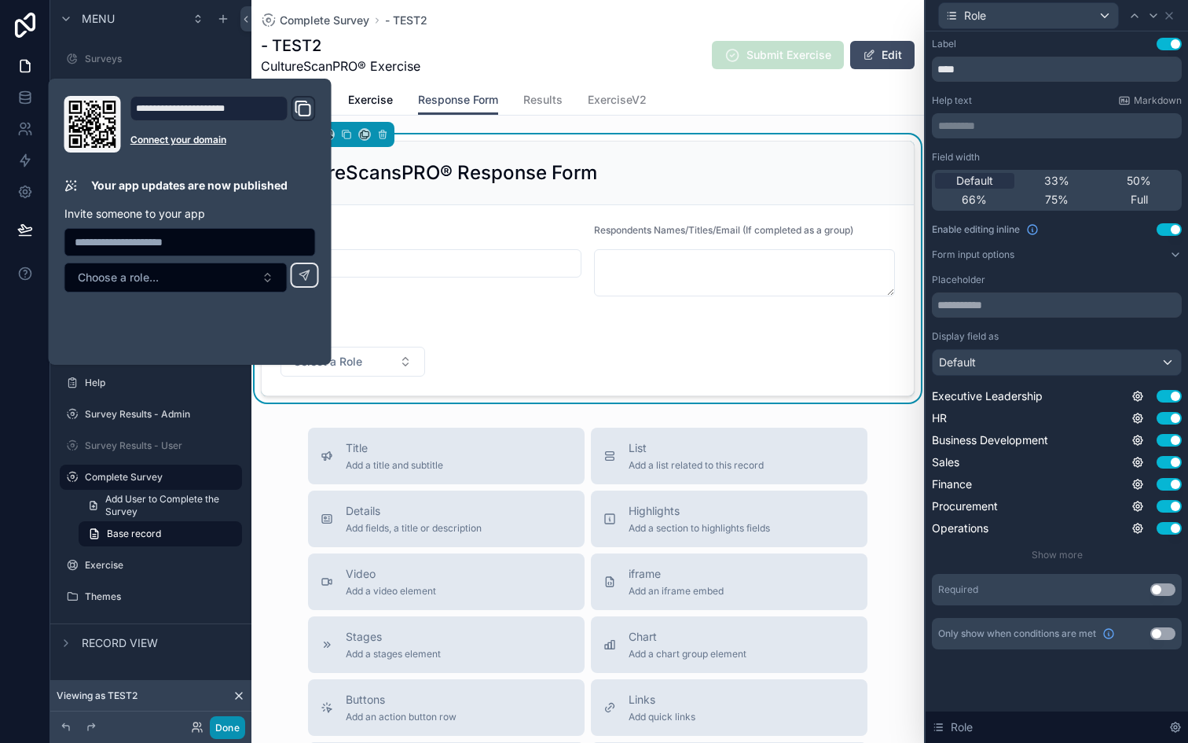
click at [230, 726] on button "Done" at bounding box center [227, 727] width 35 height 23
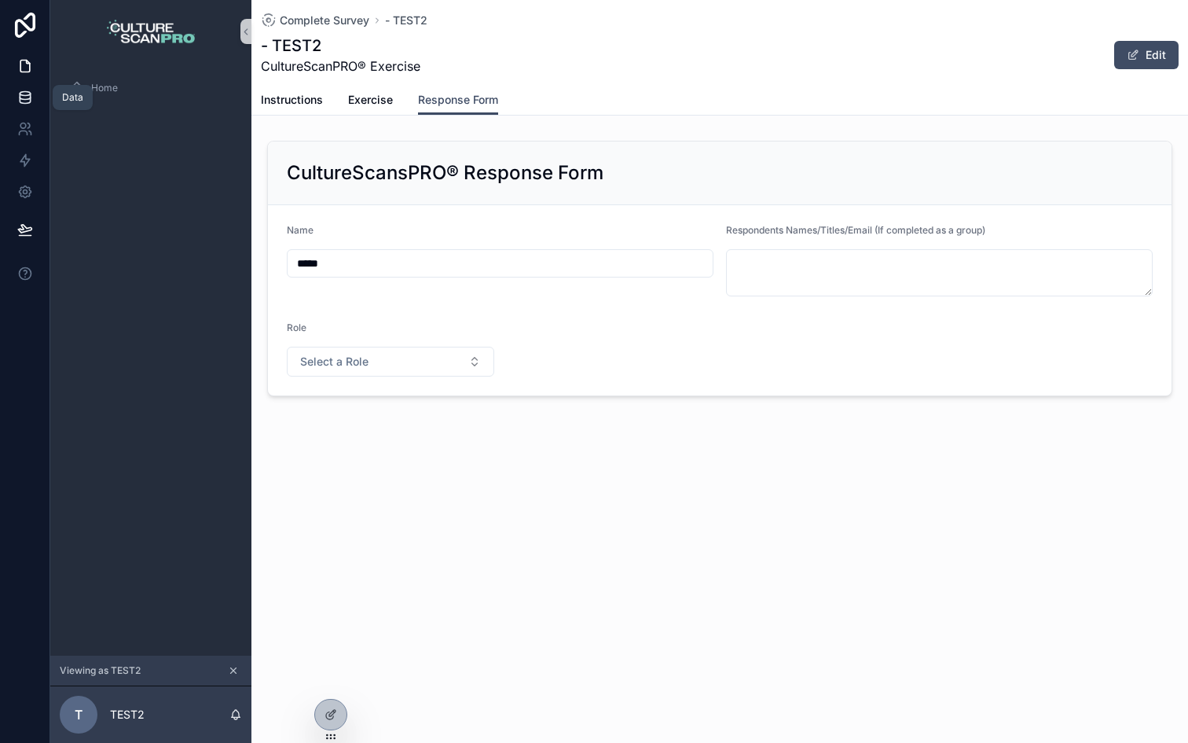
click at [33, 101] on link at bounding box center [25, 97] width 50 height 31
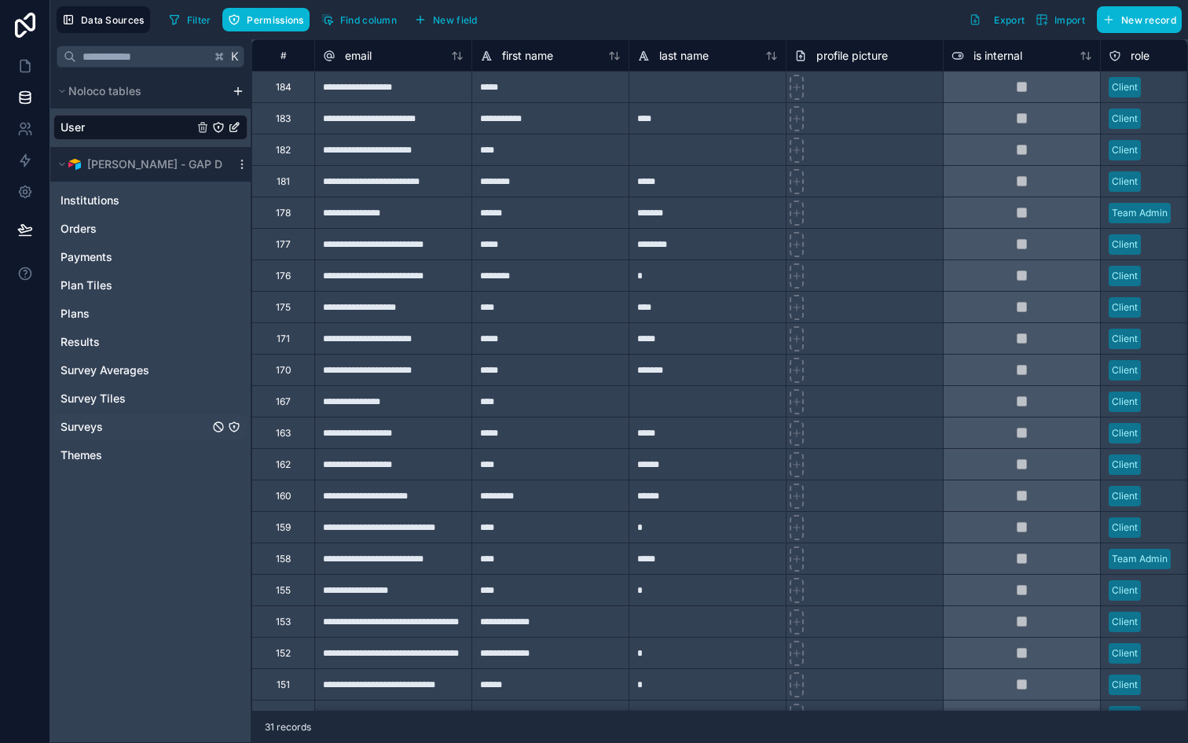
click at [101, 431] on span "Surveys" at bounding box center [82, 427] width 42 height 16
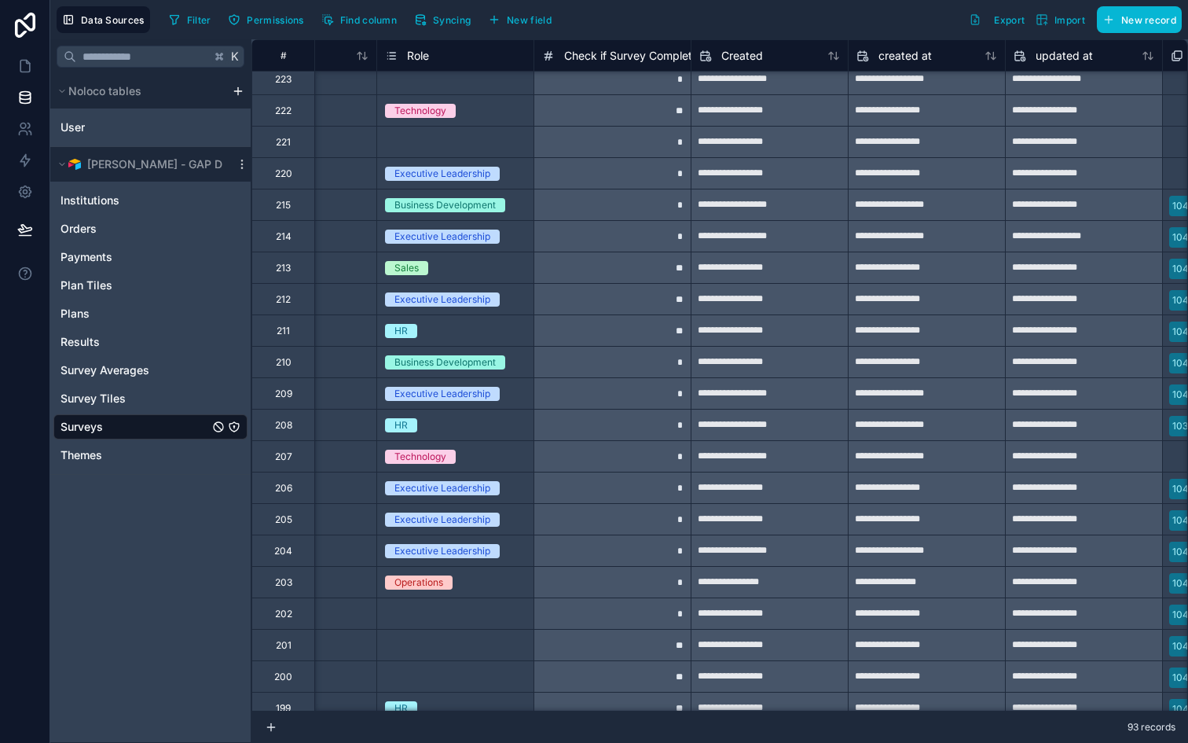
scroll to position [9, 3238]
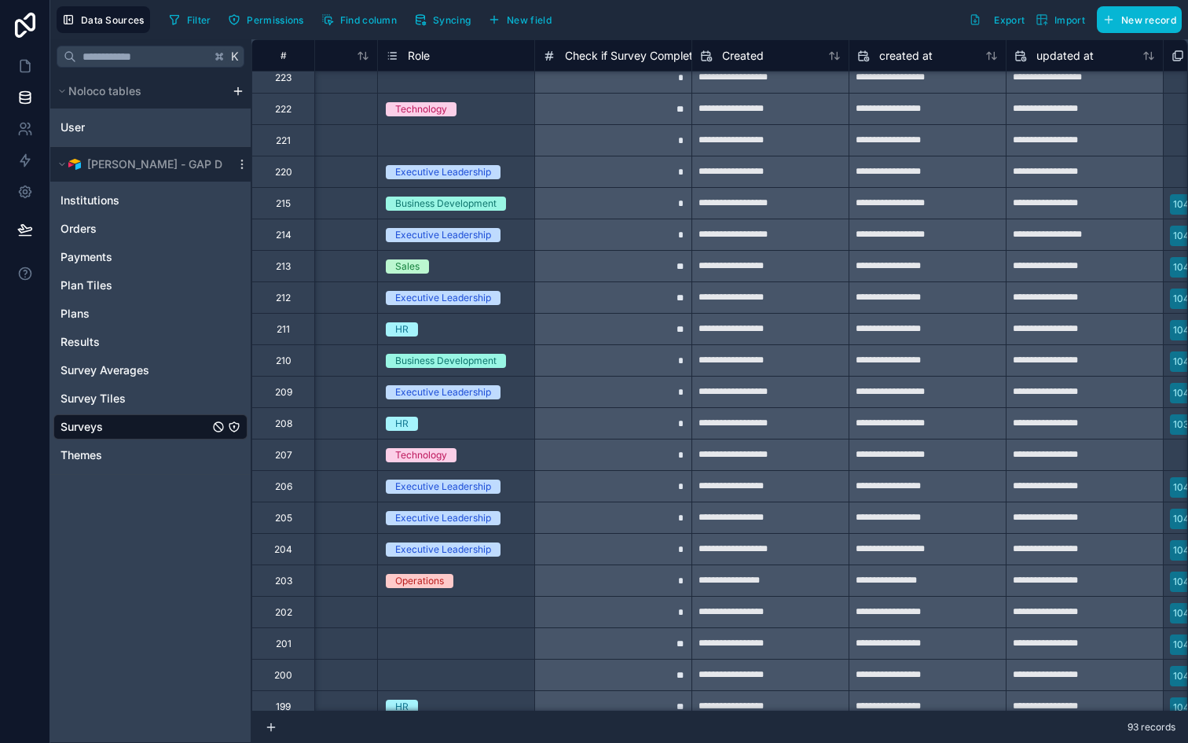
click at [445, 158] on div "Executive Leadership" at bounding box center [456, 171] width 156 height 31
click at [446, 137] on div "Select a Role" at bounding box center [456, 141] width 156 height 16
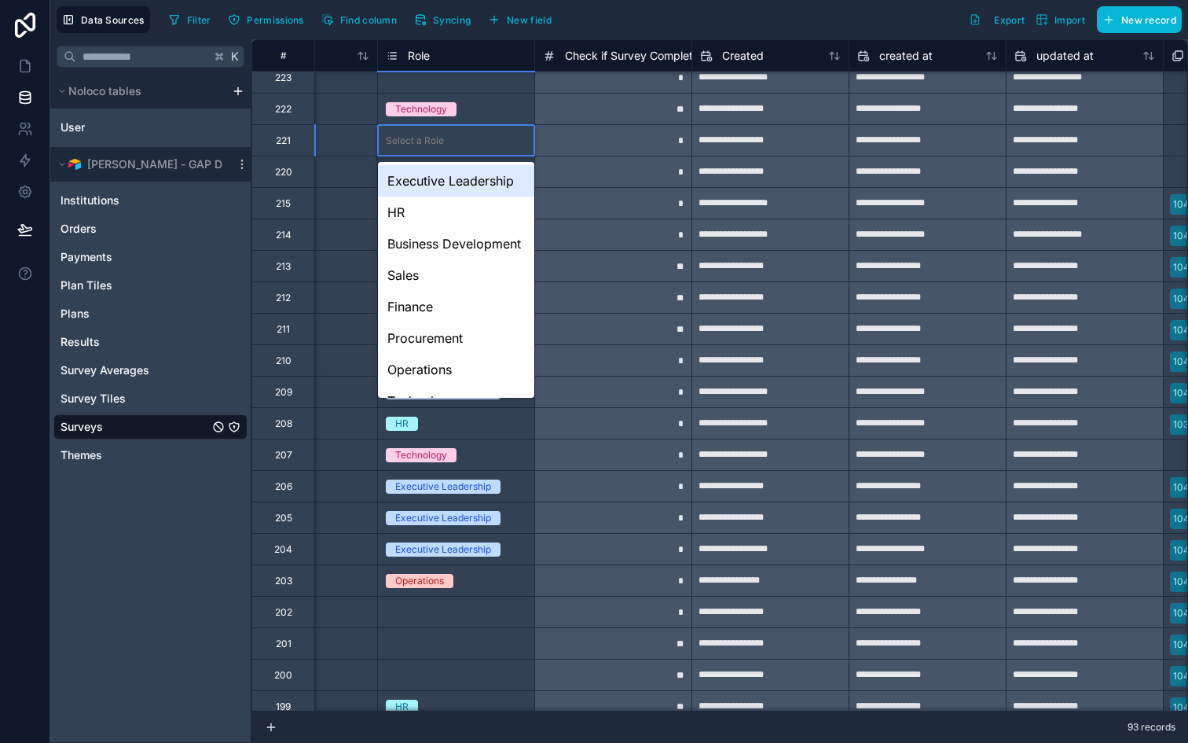
click at [446, 137] on div "Select a Role" at bounding box center [456, 141] width 156 height 16
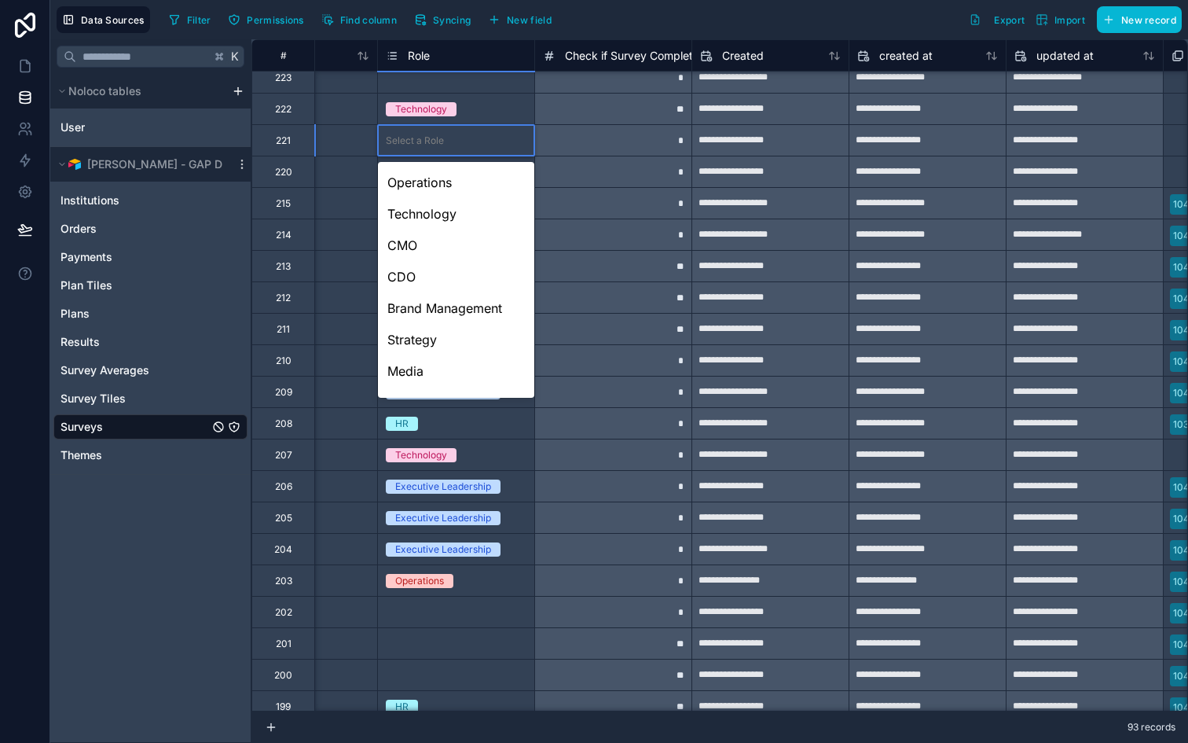
scroll to position [0, 0]
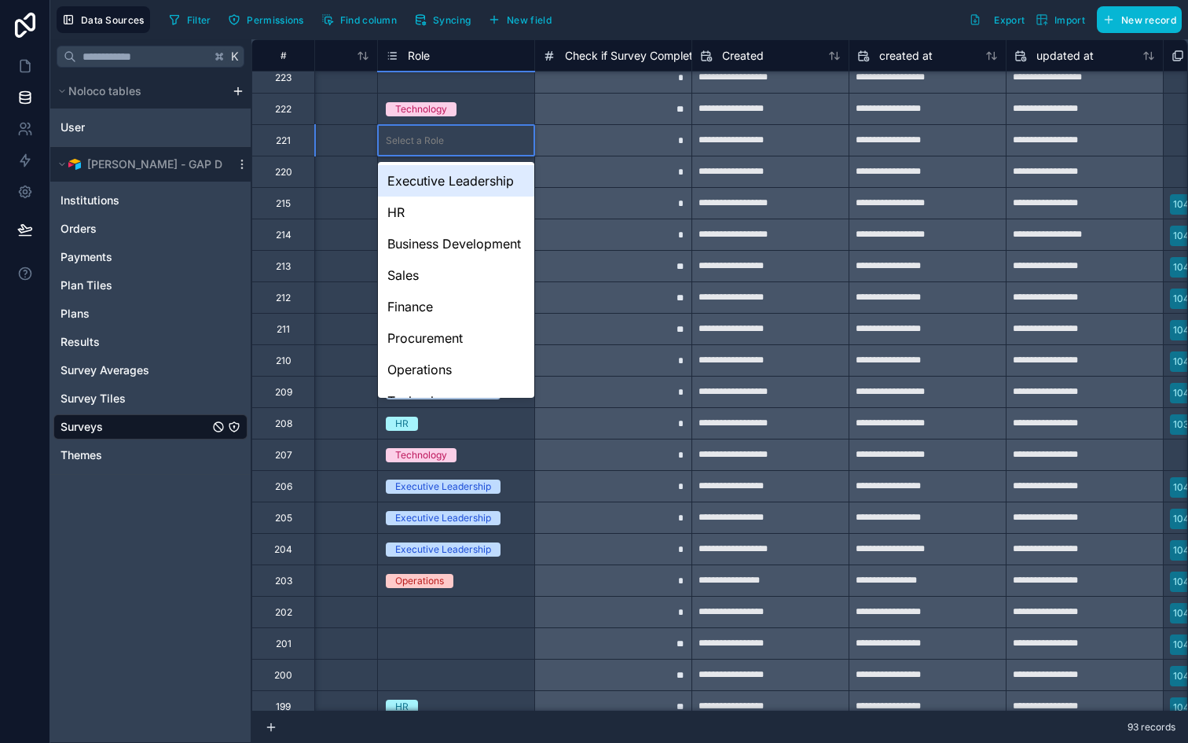
click at [441, 42] on div "Role" at bounding box center [455, 54] width 157 height 31
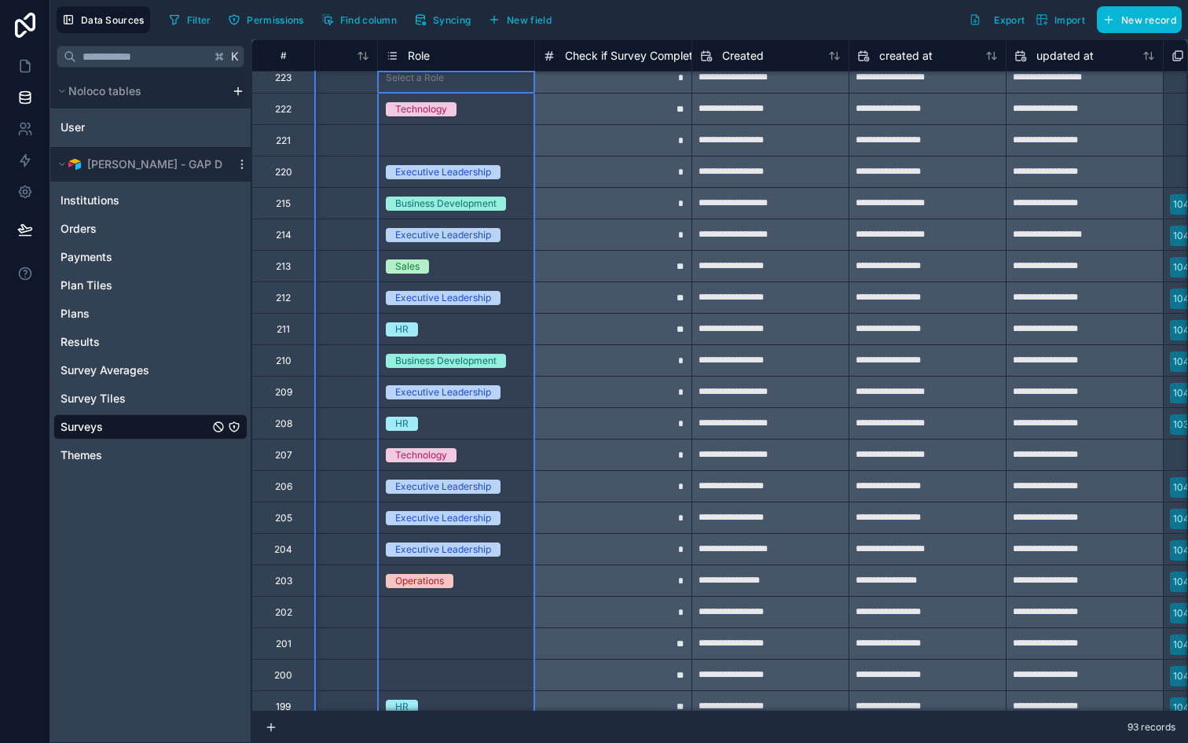
click at [442, 51] on div "Role" at bounding box center [456, 55] width 141 height 19
click at [571, 169] on div "*" at bounding box center [612, 171] width 157 height 31
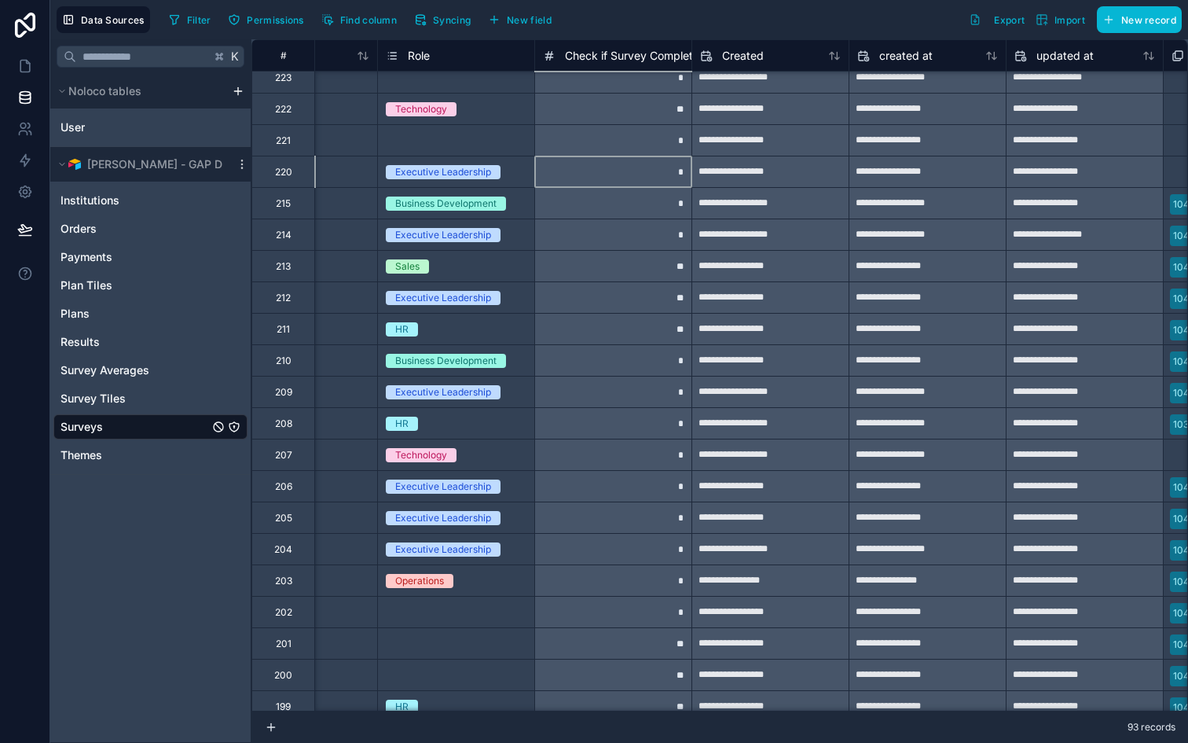
click at [446, 325] on div "HR" at bounding box center [456, 329] width 156 height 17
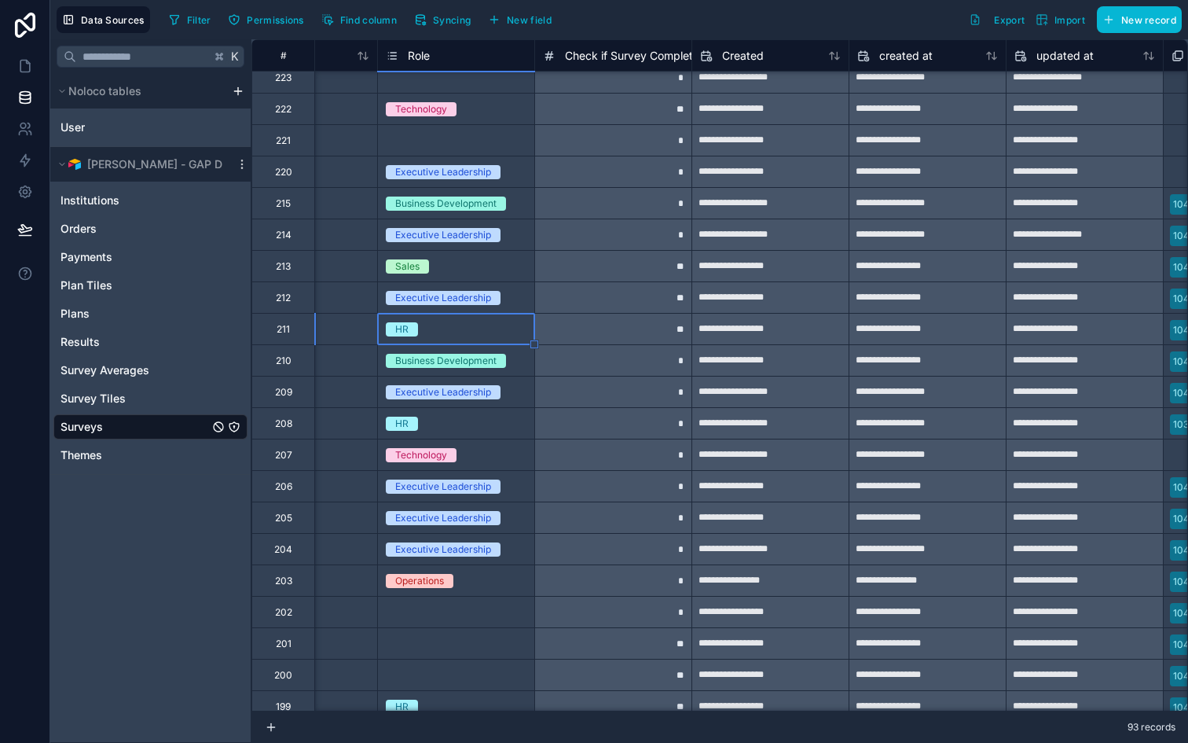
click at [446, 325] on div "HR" at bounding box center [456, 329] width 156 height 17
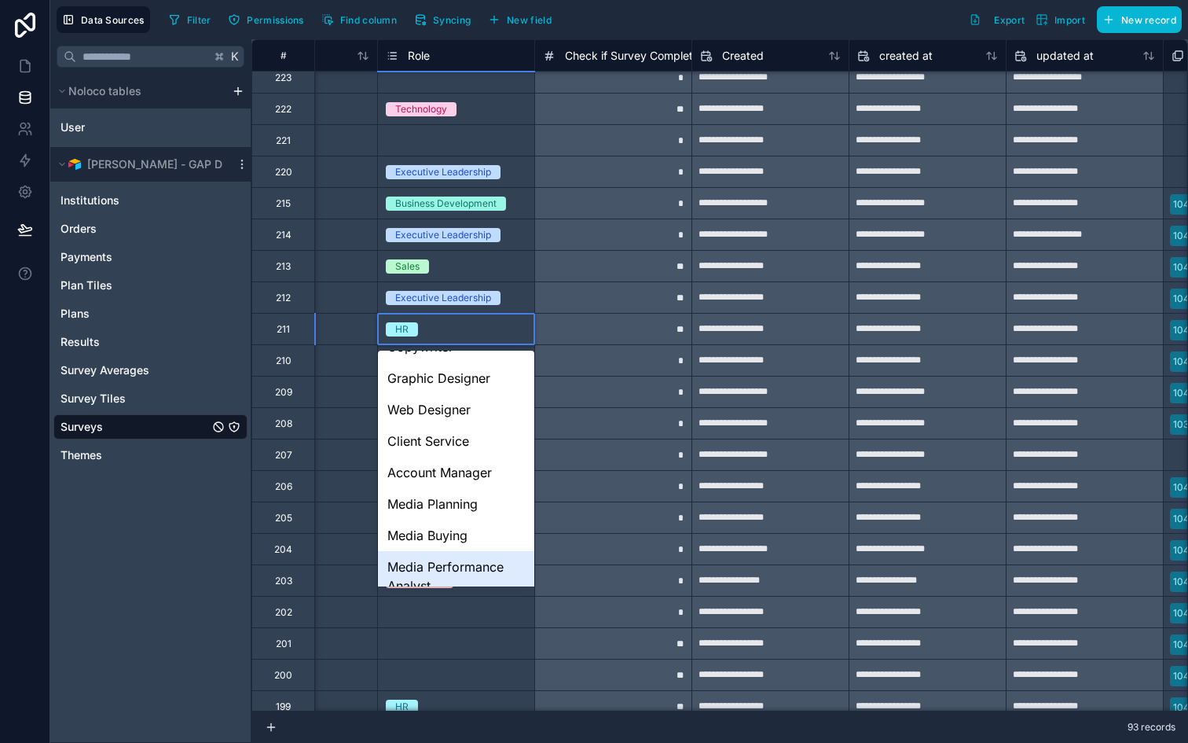
scroll to position [1103, 0]
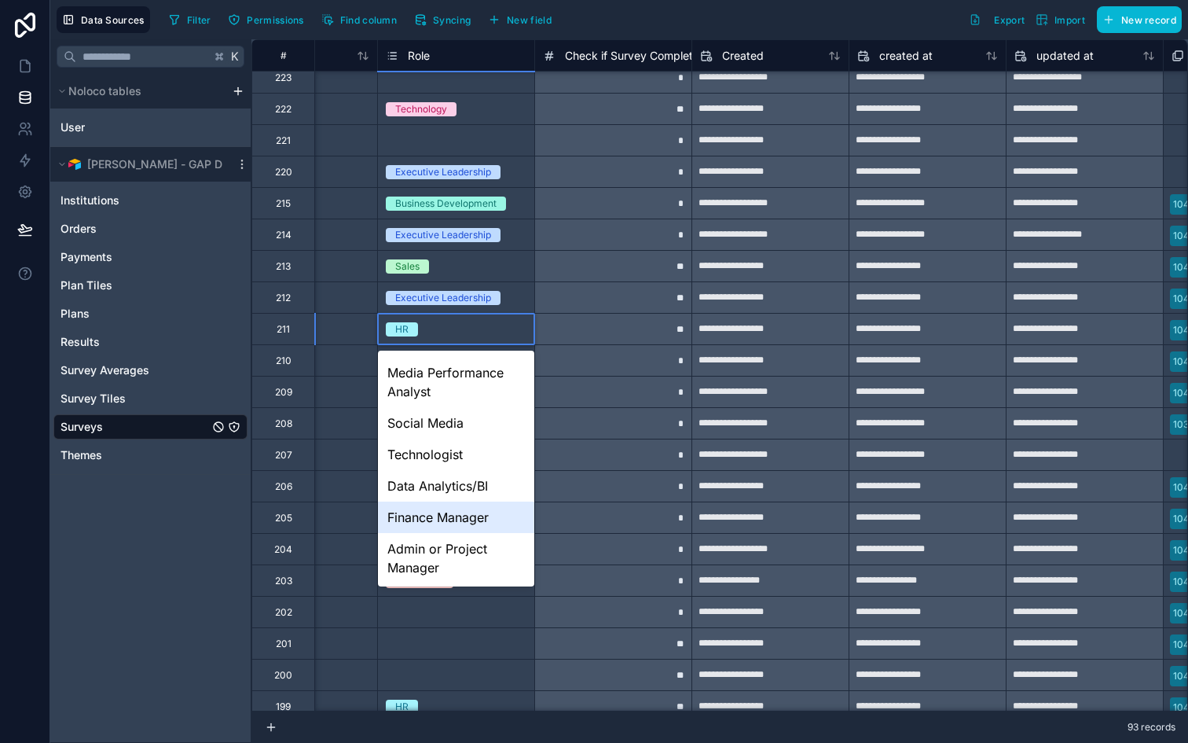
click at [606, 395] on div "*" at bounding box center [612, 391] width 157 height 31
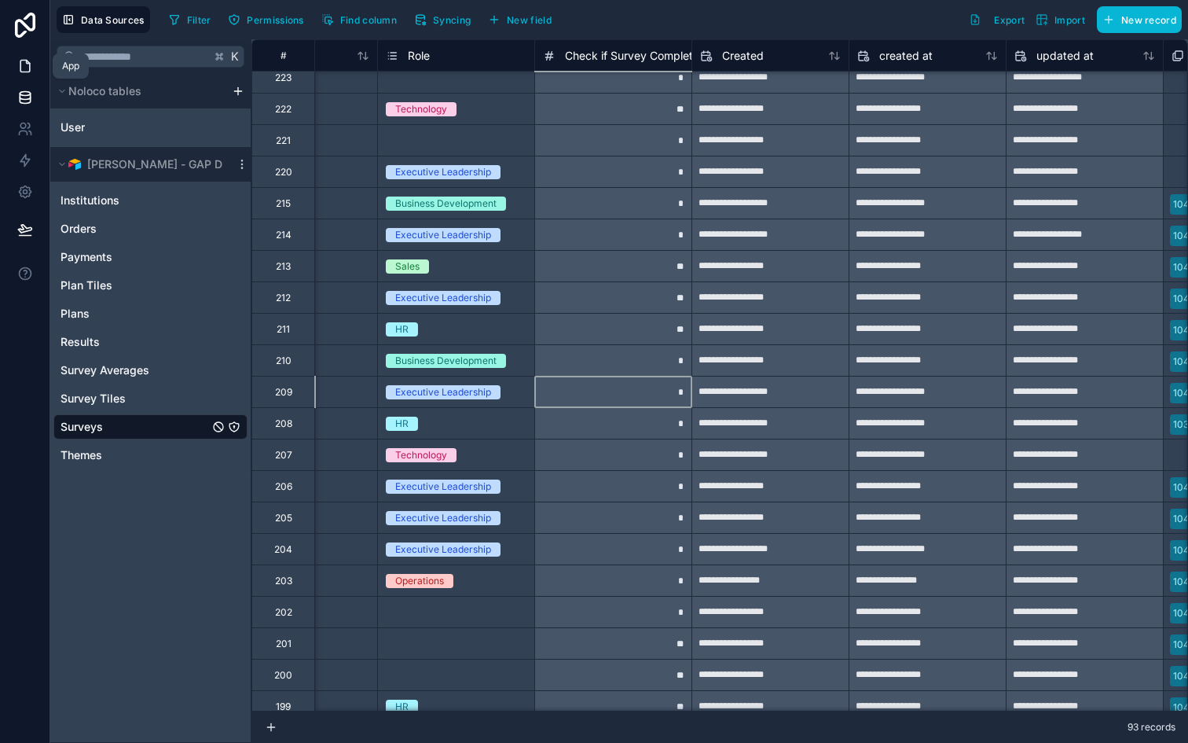
click at [28, 55] on link at bounding box center [25, 65] width 50 height 31
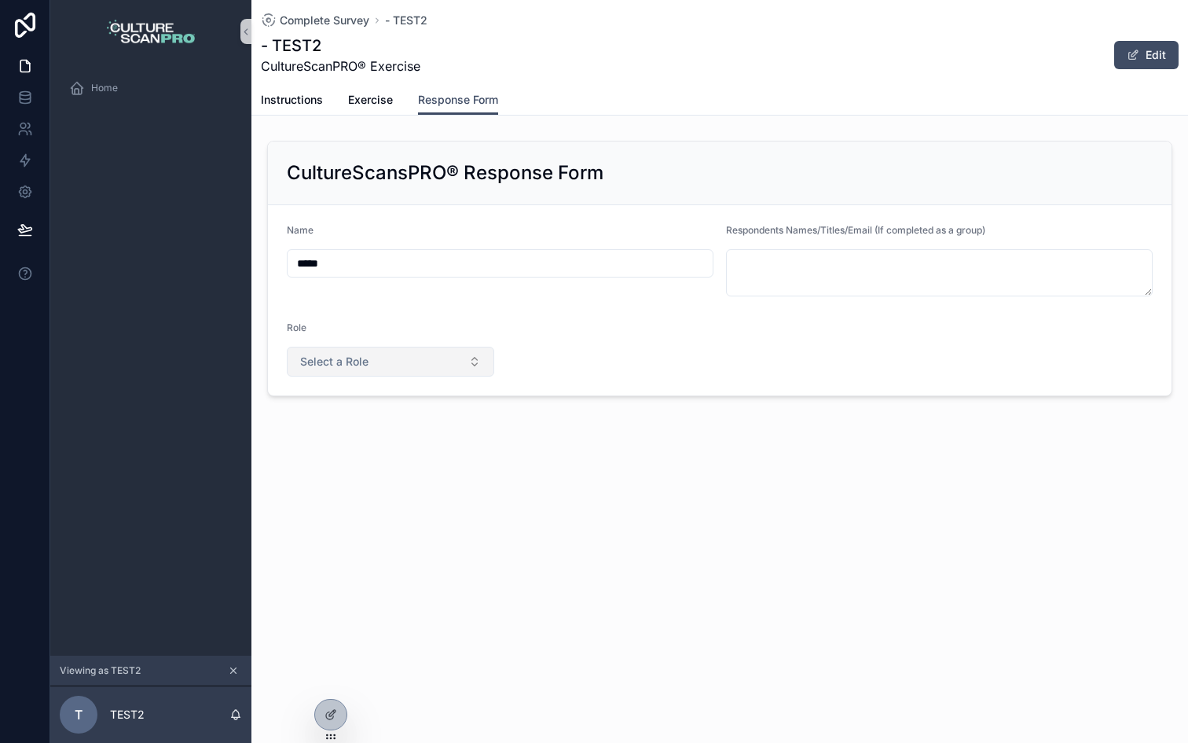
click at [402, 365] on button "Select a Role" at bounding box center [390, 362] width 207 height 30
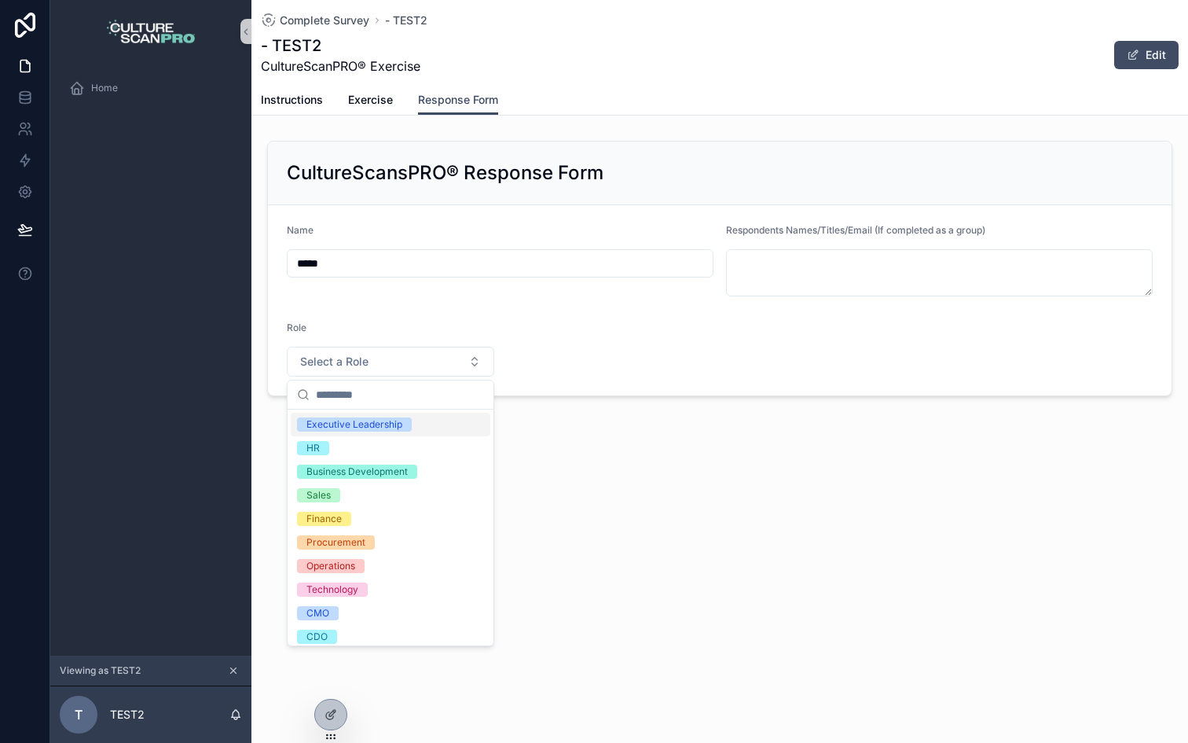
click at [423, 332] on div "Role" at bounding box center [390, 330] width 207 height 19
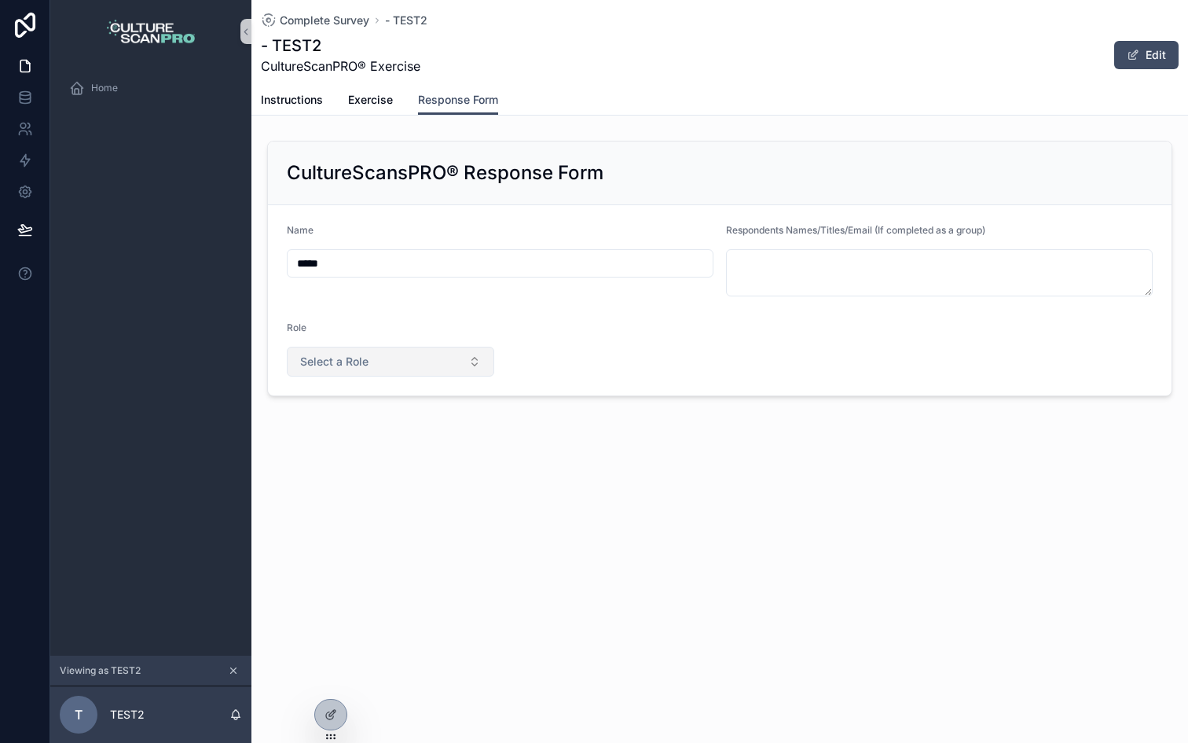
click at [316, 348] on button "Select a Role" at bounding box center [390, 362] width 207 height 30
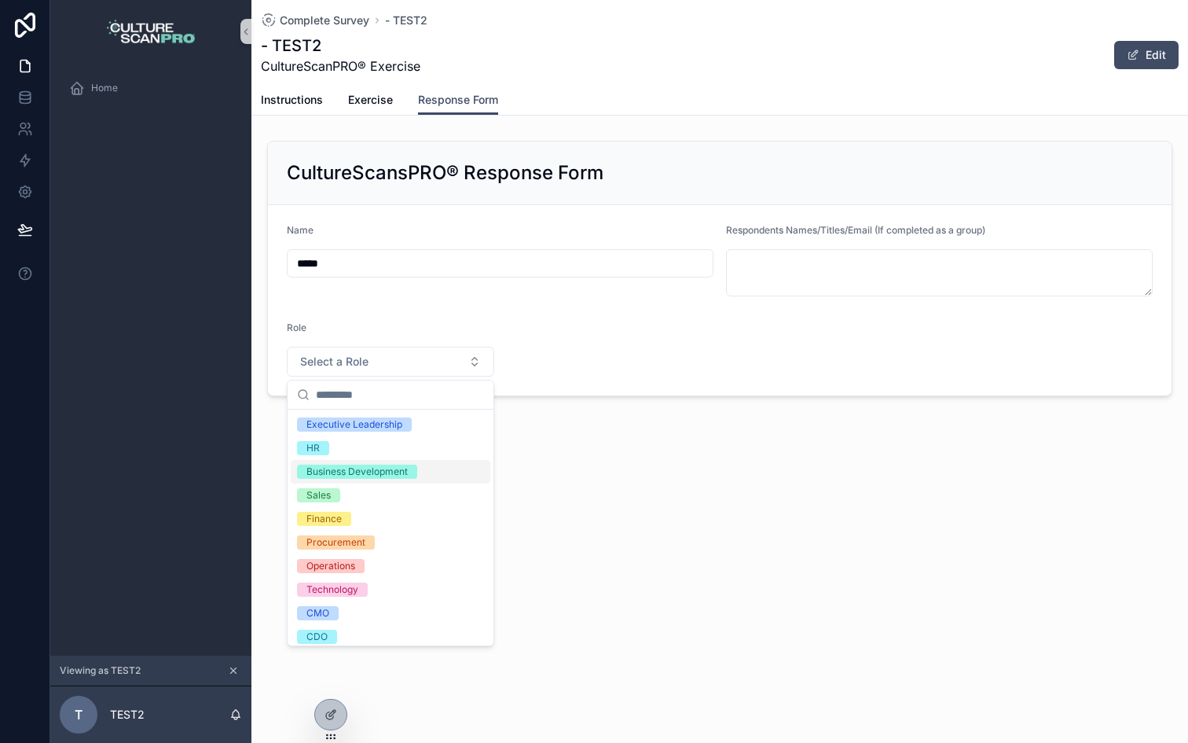
click at [357, 465] on div "Business Development" at bounding box center [357, 471] width 101 height 14
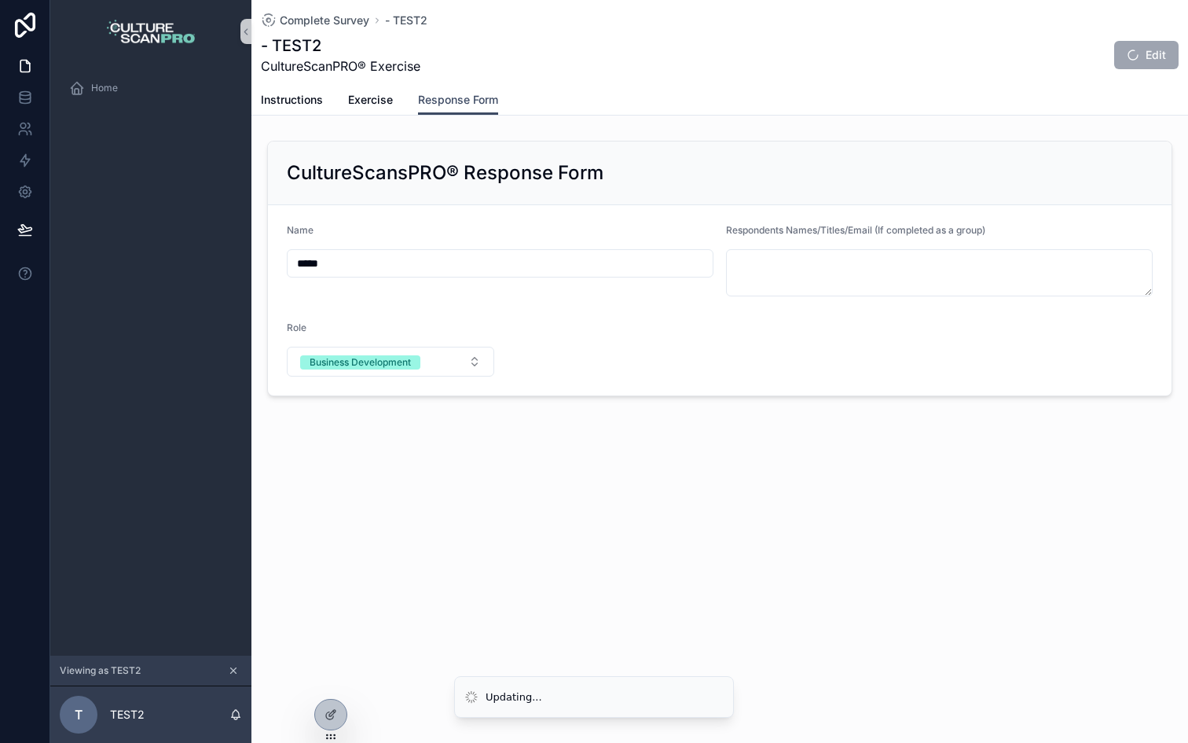
click at [549, 327] on form "Name ***** Respondents Names/Titles/Email (If completed as a group) Role Busine…" at bounding box center [720, 300] width 904 height 190
click at [126, 90] on div "Home" at bounding box center [150, 87] width 163 height 25
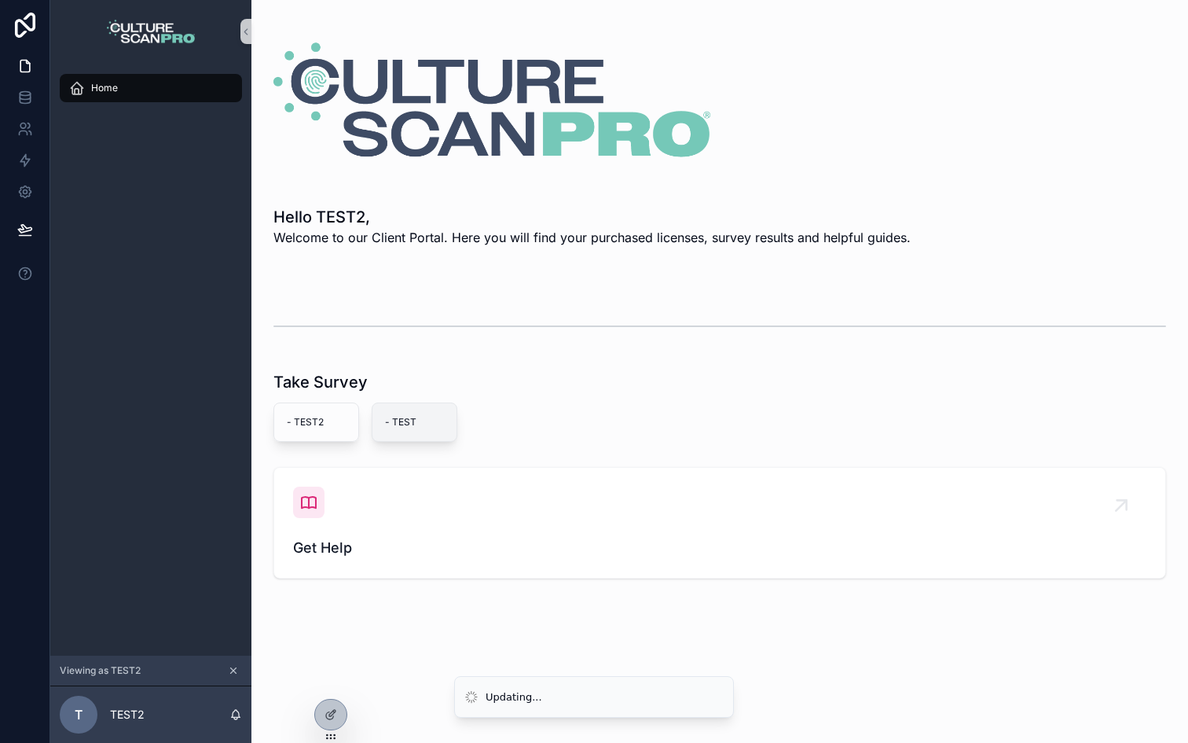
click at [398, 427] on span "- TEST" at bounding box center [414, 422] width 59 height 13
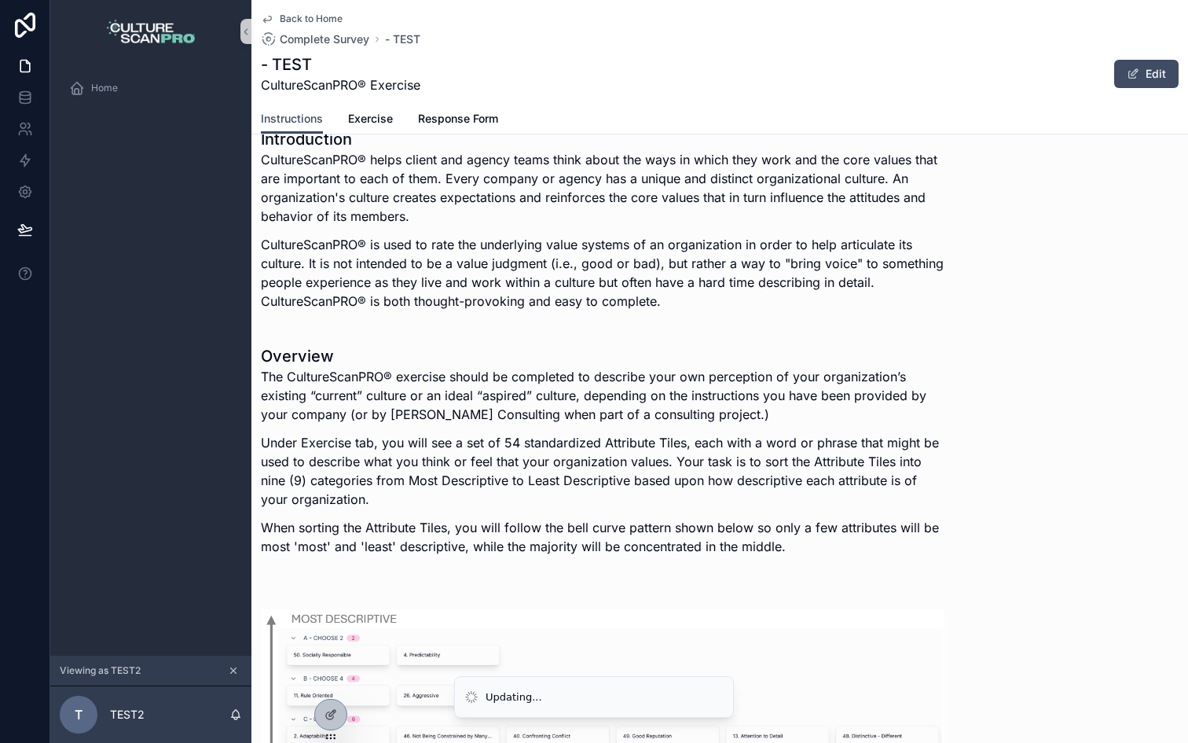
scroll to position [141, 0]
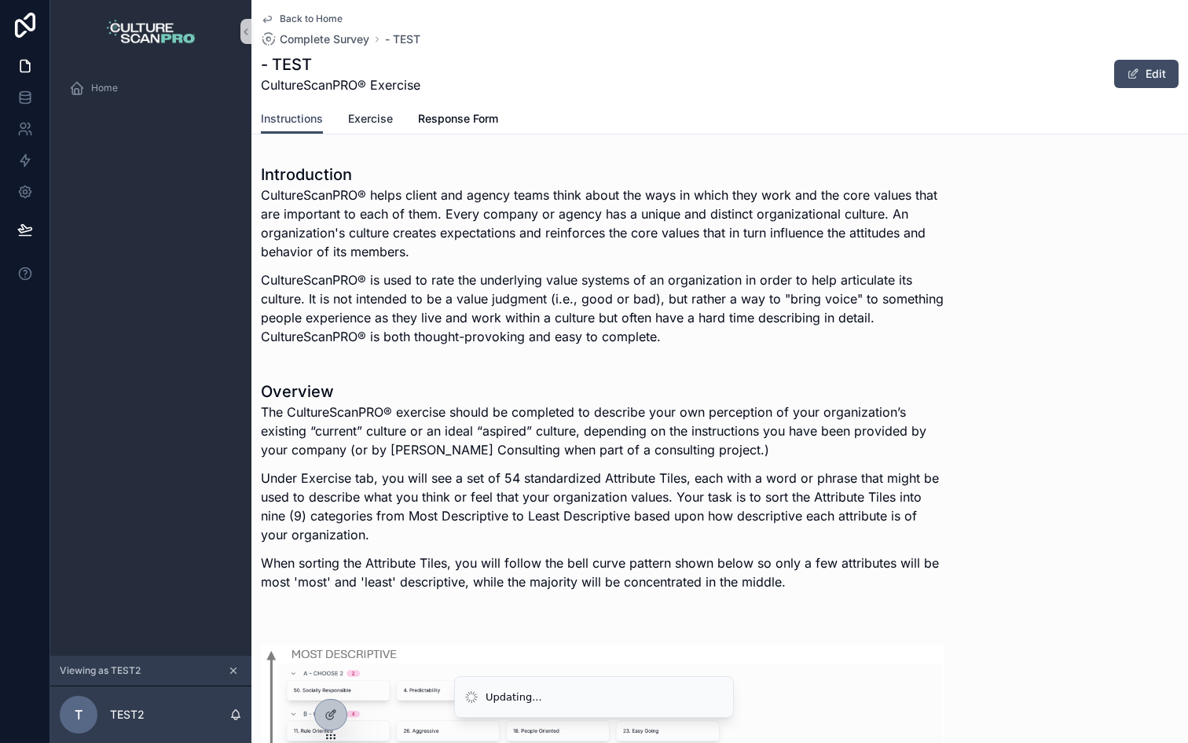
click at [353, 128] on link "Exercise" at bounding box center [370, 120] width 45 height 31
